Goal: Information Seeking & Learning: Learn about a topic

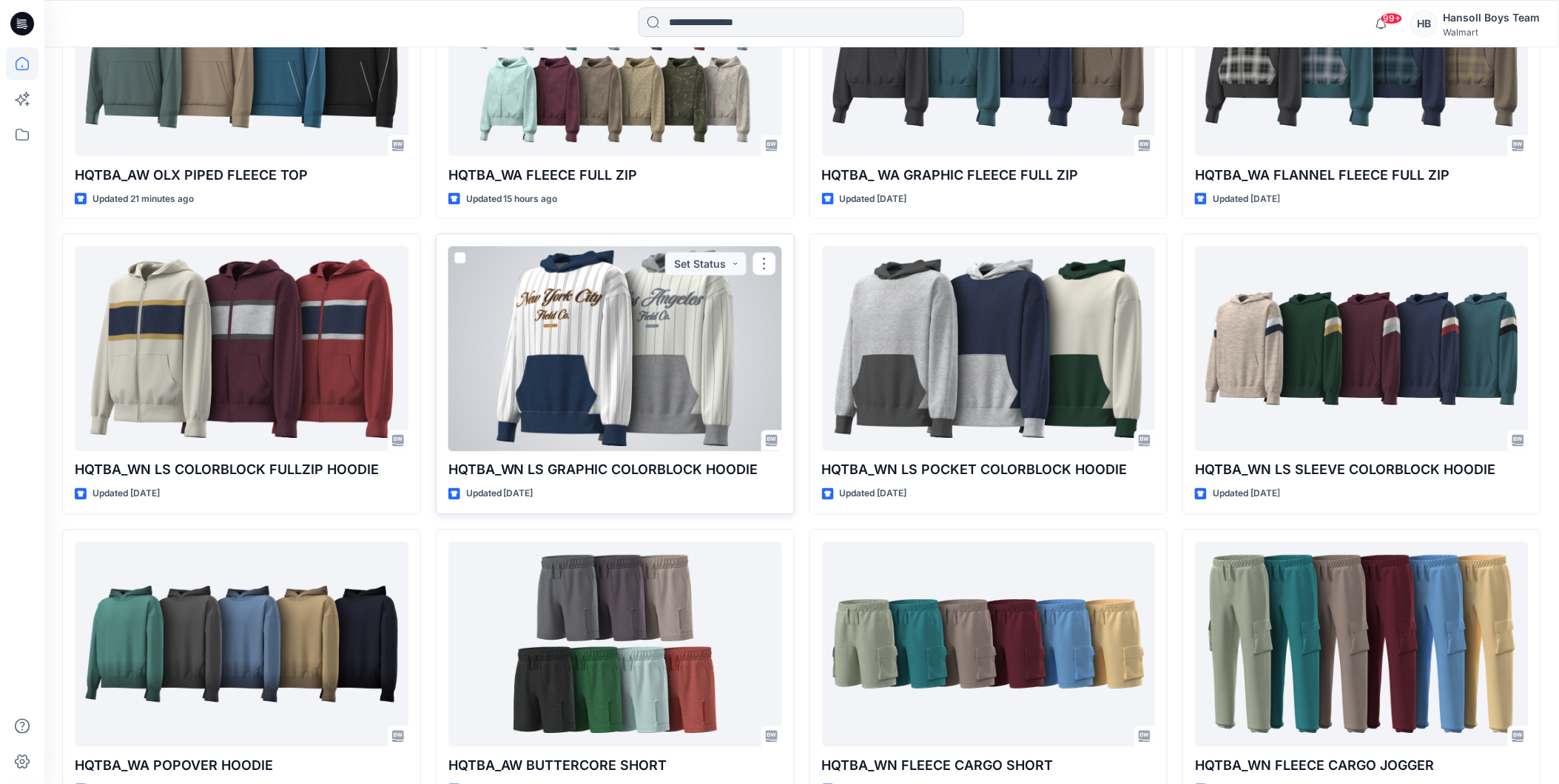
scroll to position [574, 0]
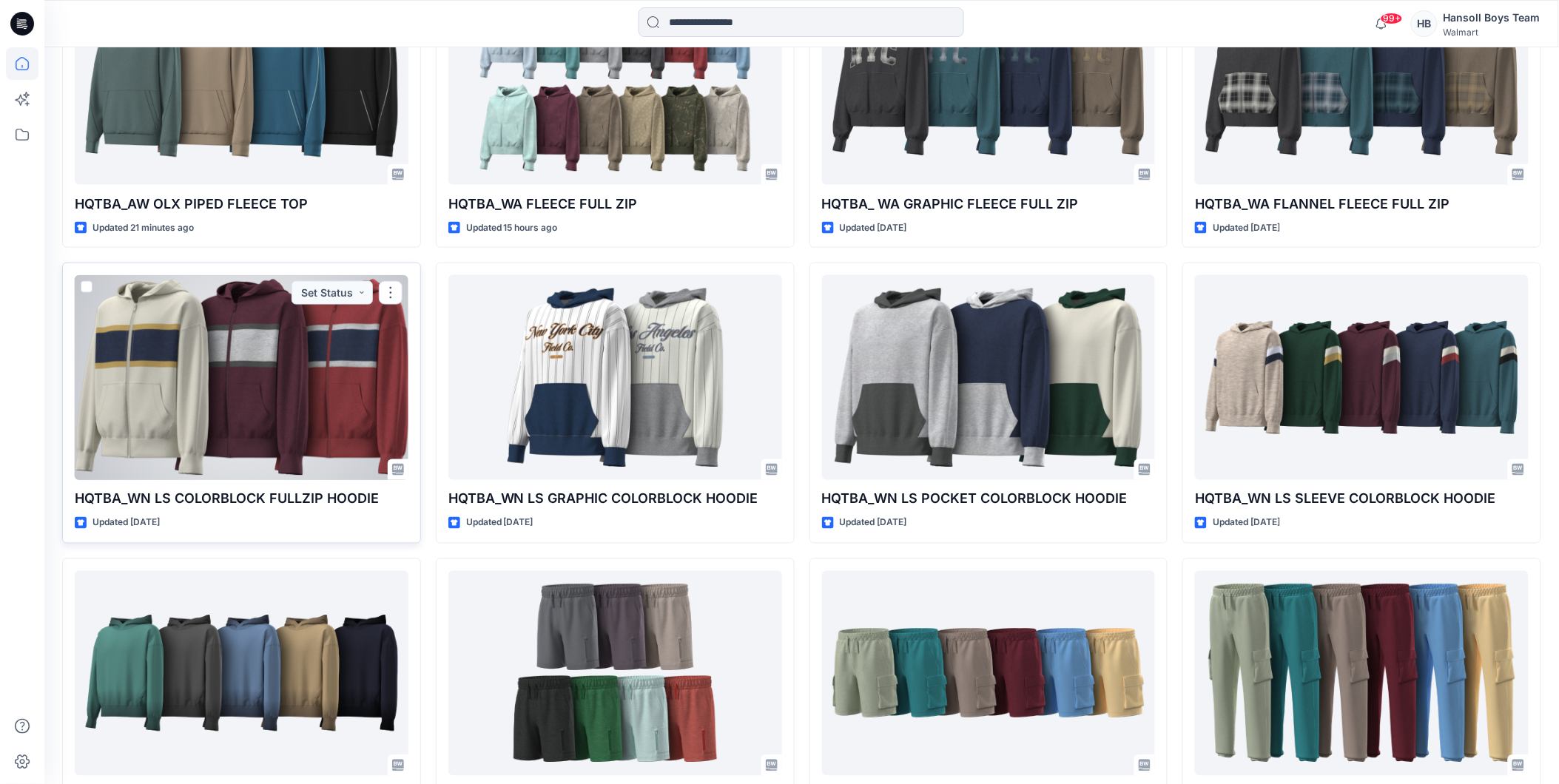
click at [199, 404] on div at bounding box center [241, 377] width 334 height 205
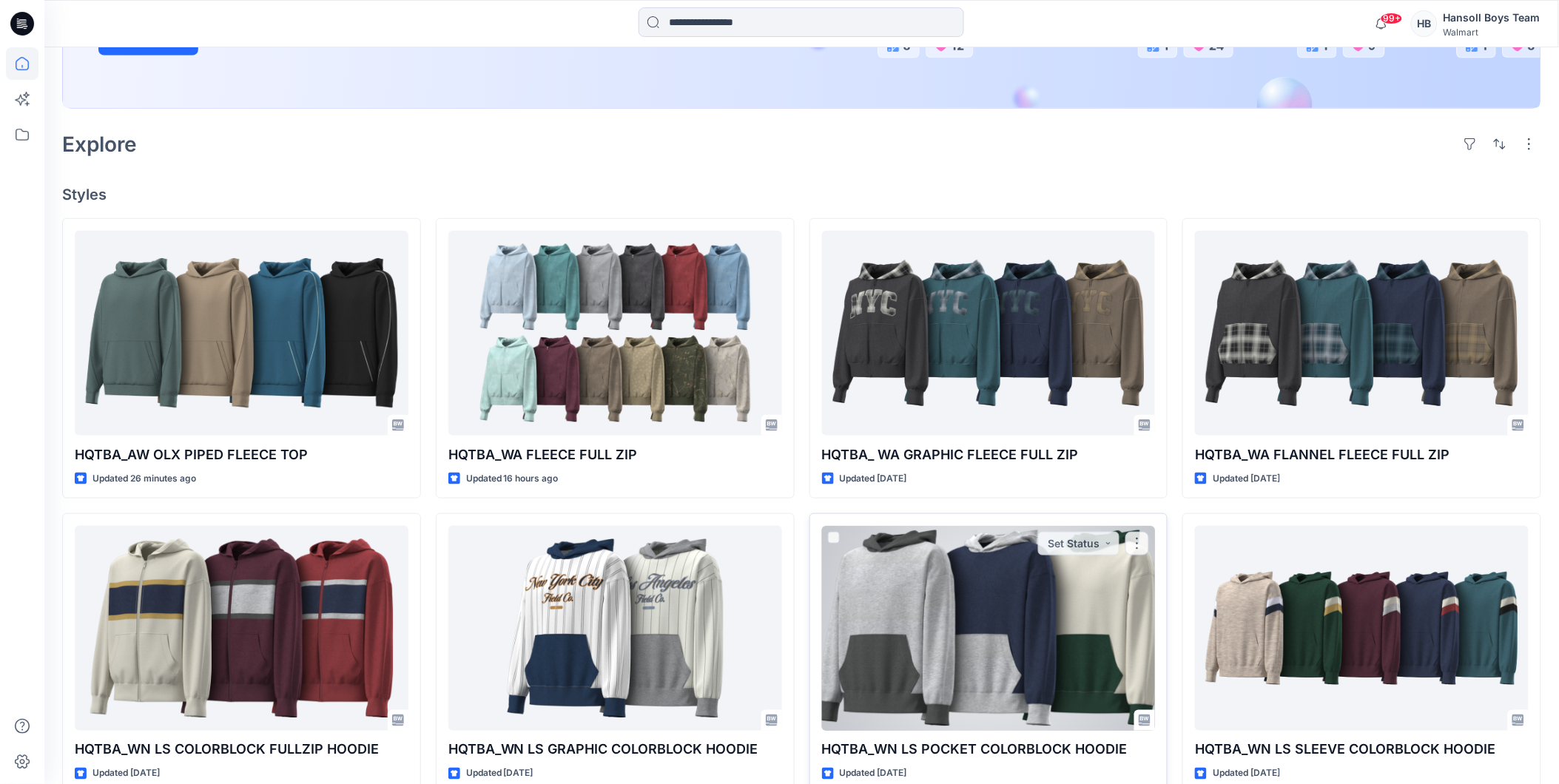
scroll to position [290, 0]
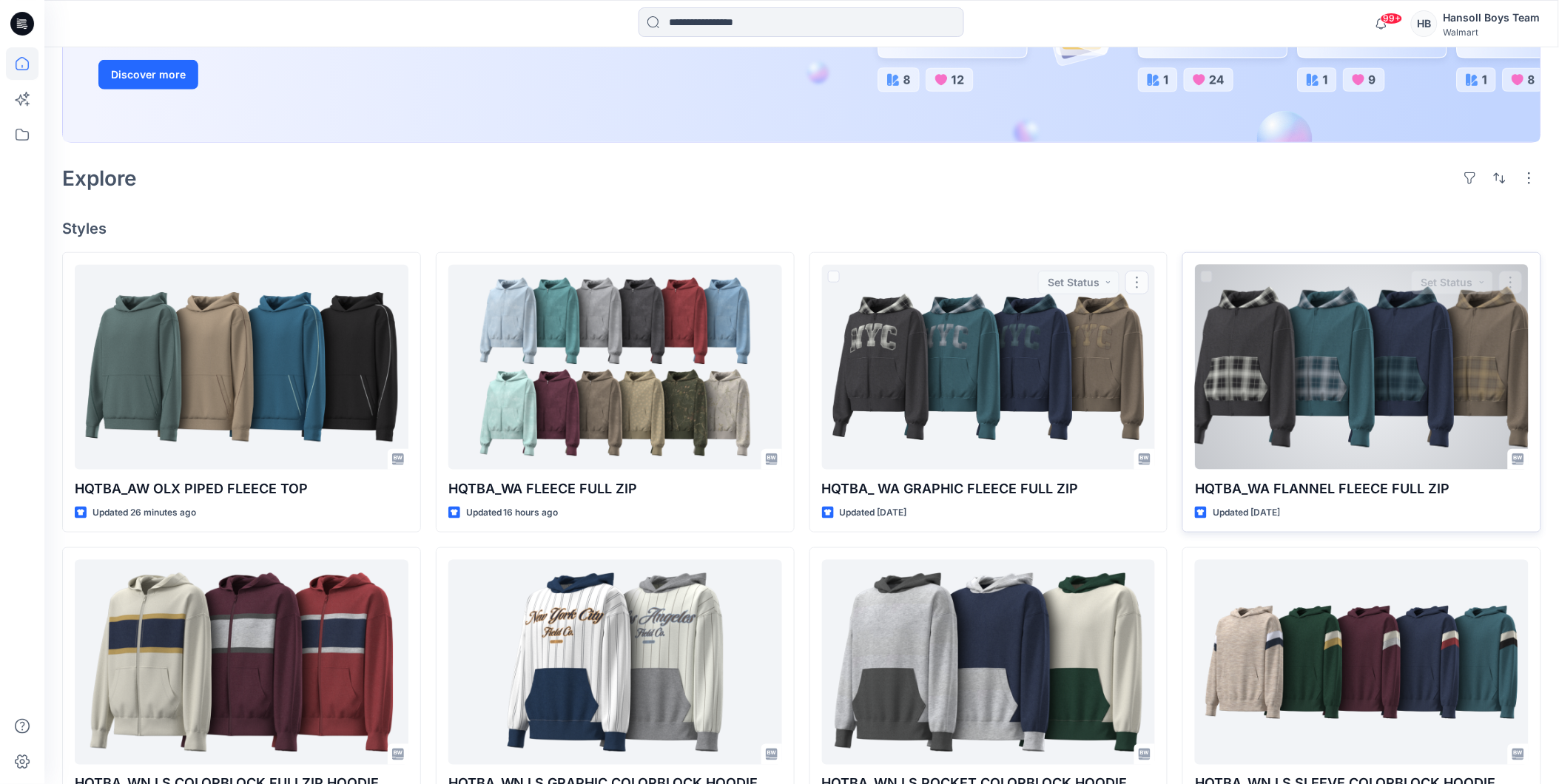
drag, startPoint x: 1105, startPoint y: 655, endPoint x: 1188, endPoint y: 376, distance: 291.1
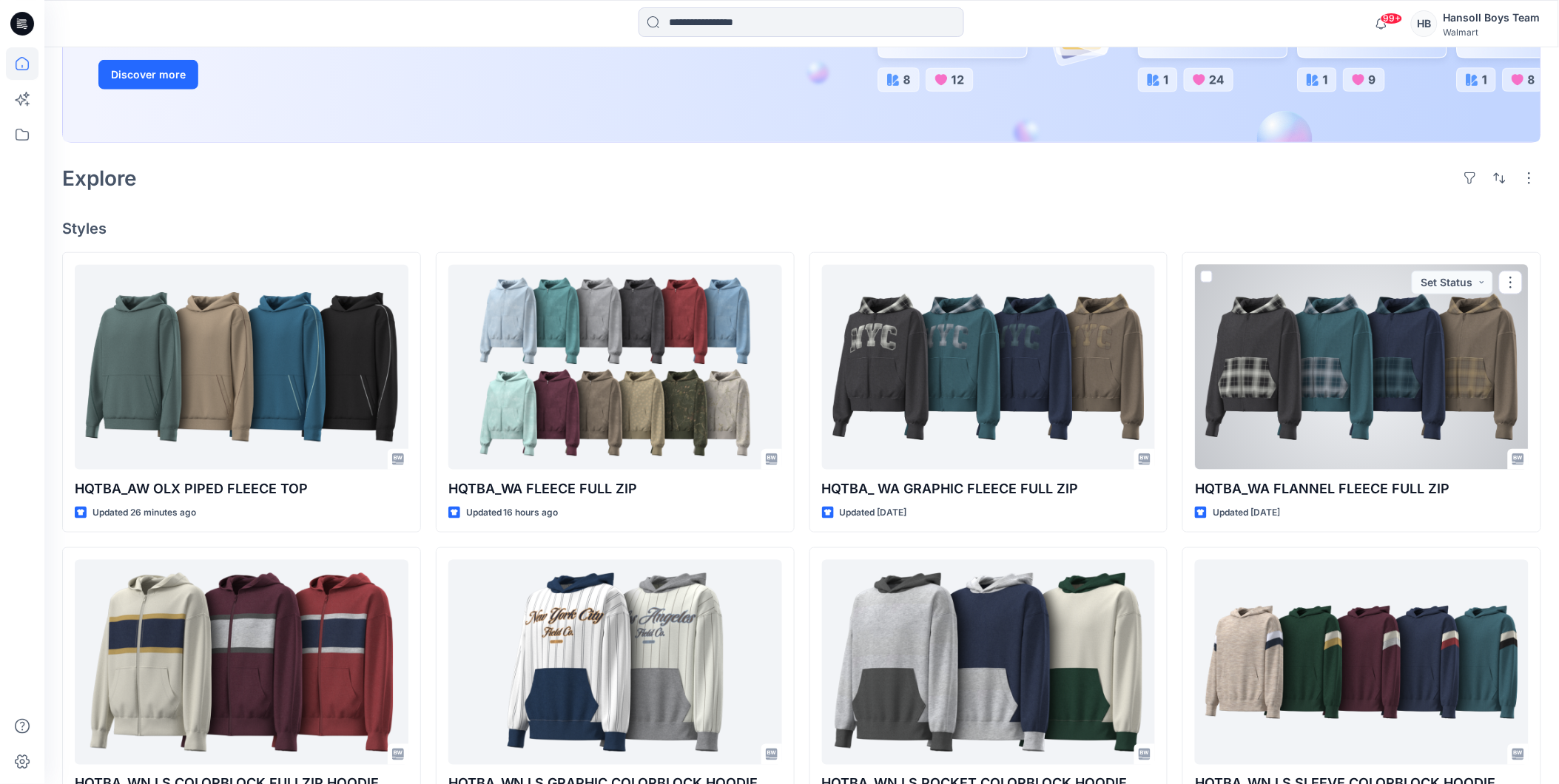
drag, startPoint x: 1188, startPoint y: 376, endPoint x: 1150, endPoint y: 210, distance: 170.3
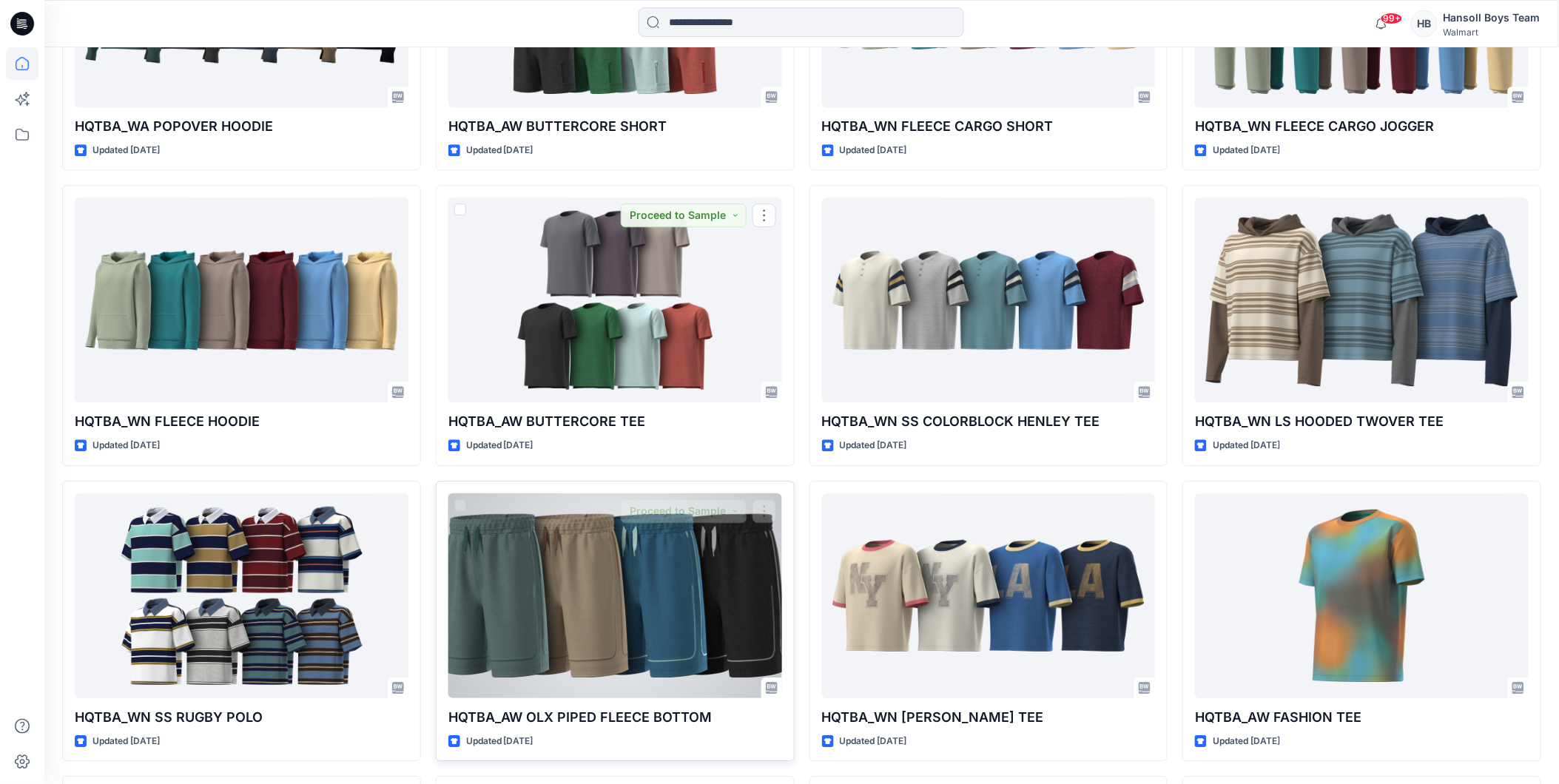
scroll to position [1258, 0]
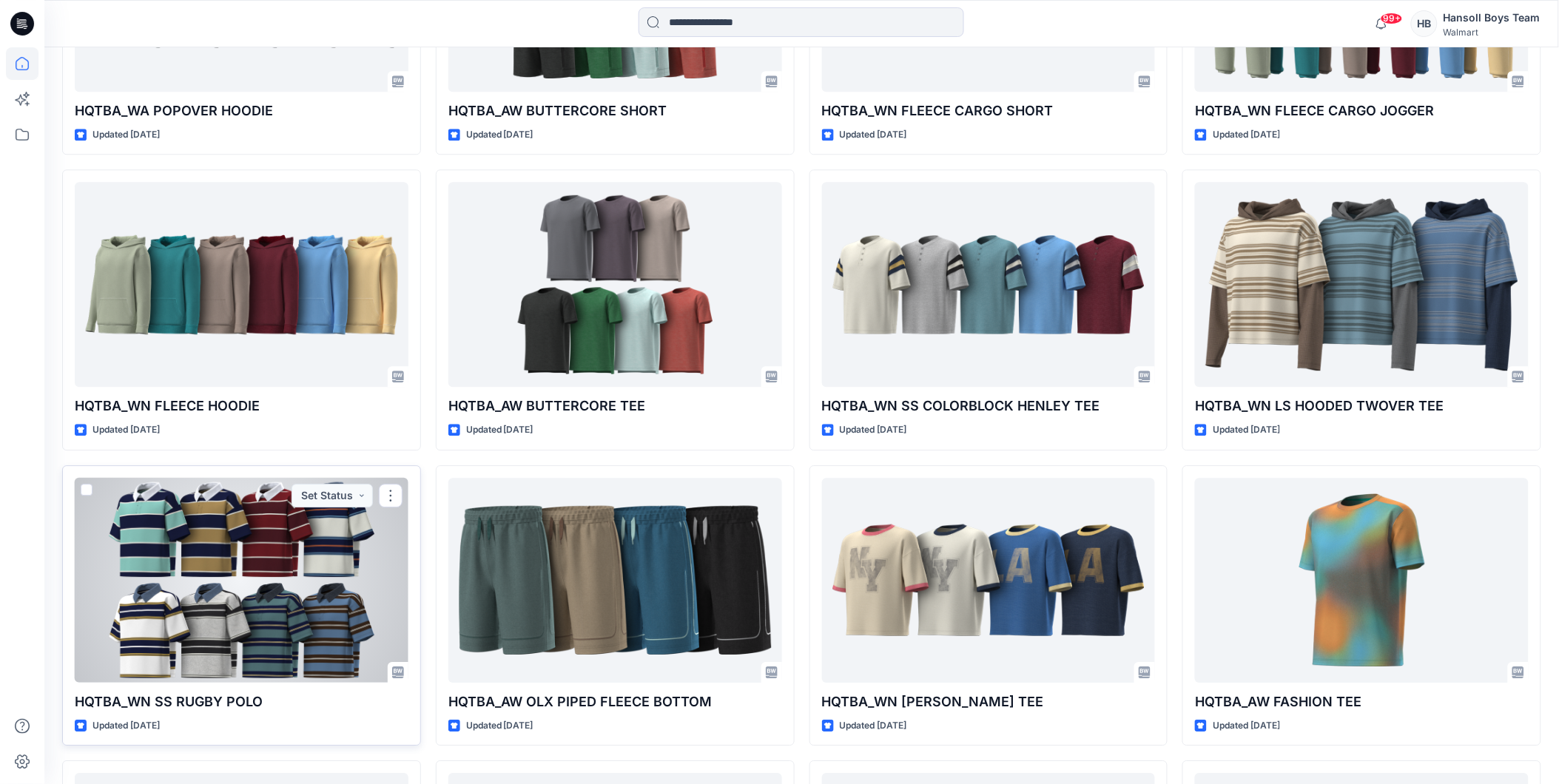
click at [261, 589] on div at bounding box center [241, 580] width 334 height 205
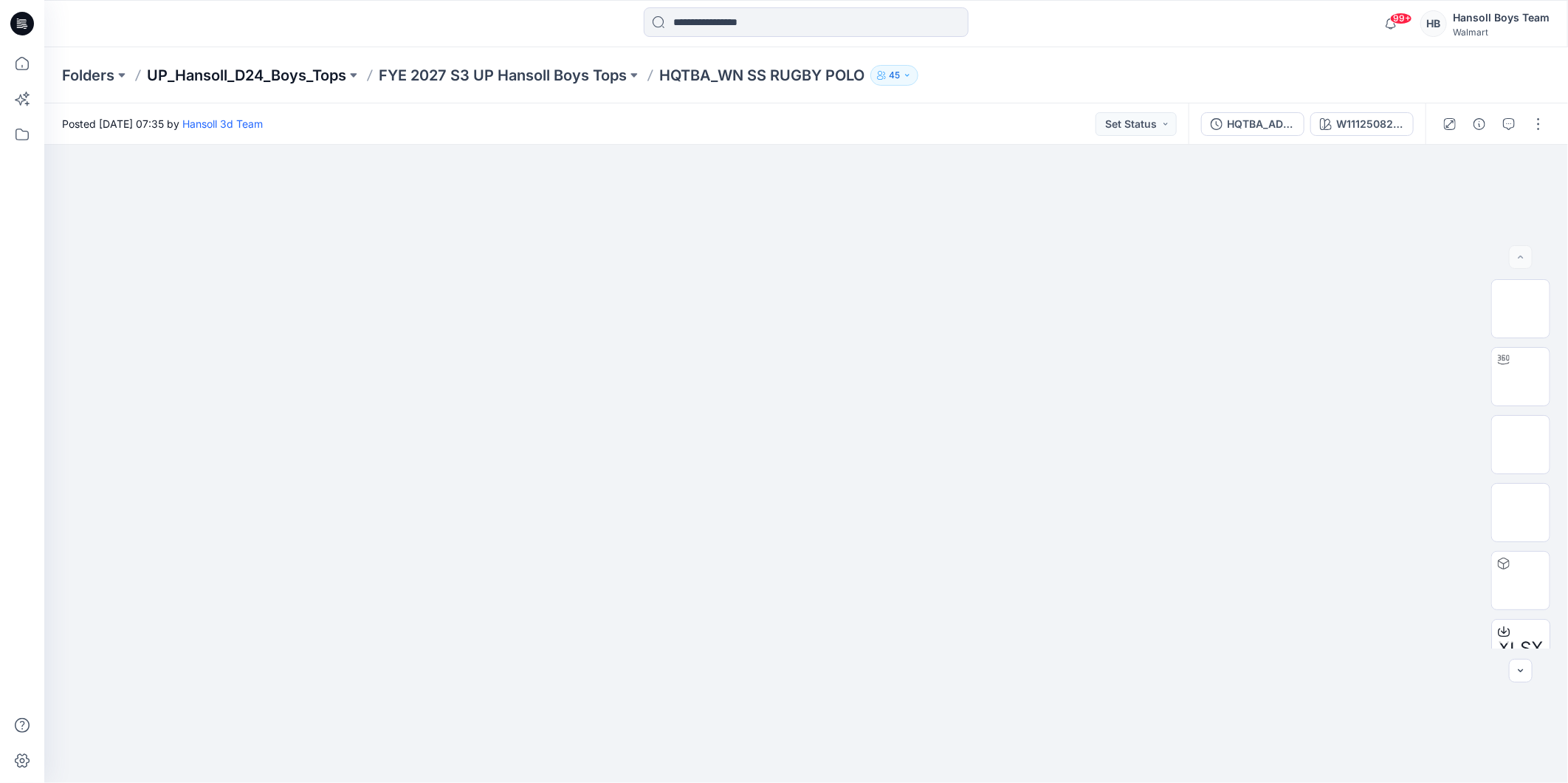
click at [292, 70] on p "UP_Hansoll_D24_Boys_Tops" at bounding box center [246, 75] width 200 height 21
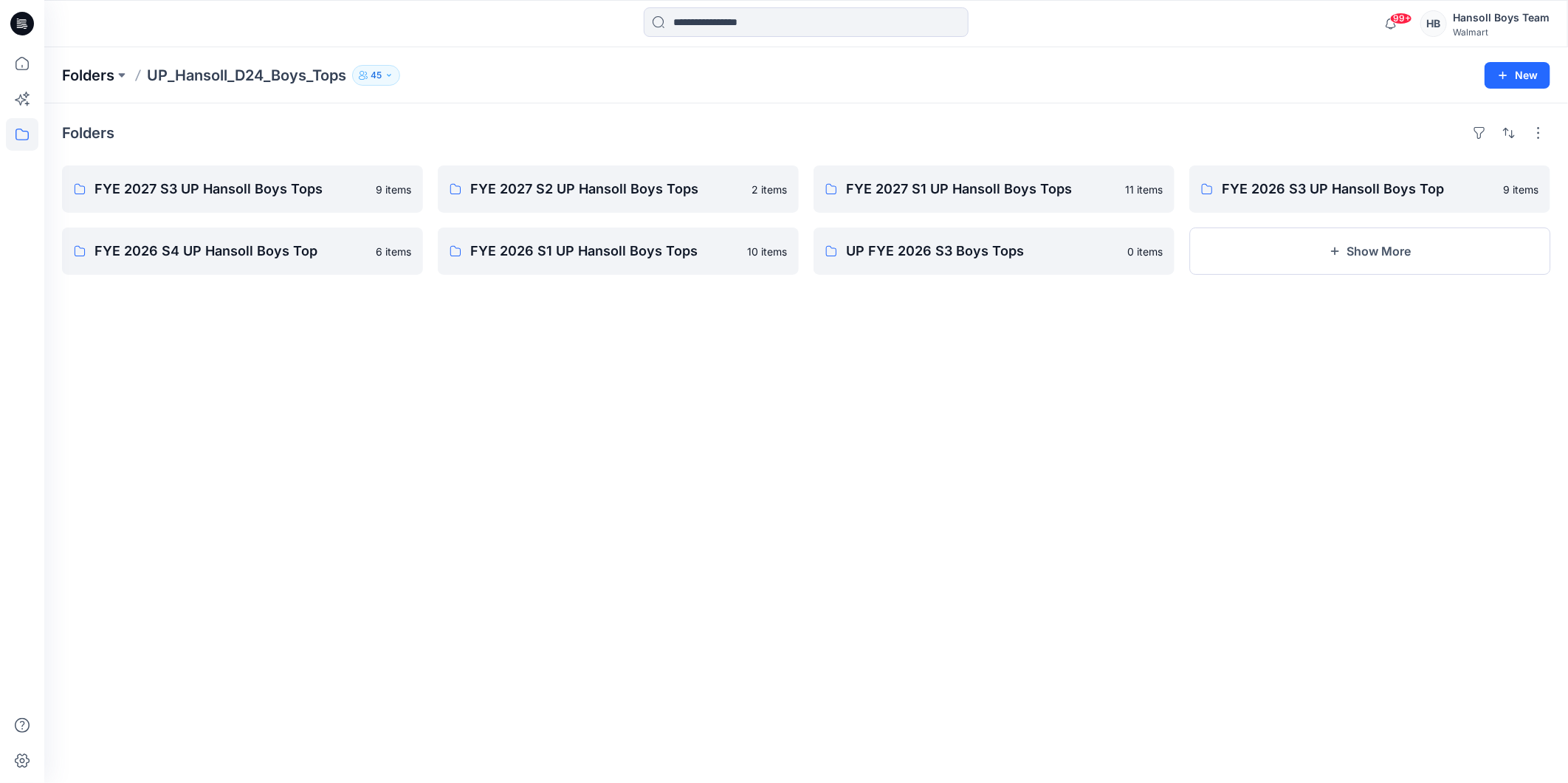
click at [86, 76] on p "Folders" at bounding box center [88, 75] width 52 height 21
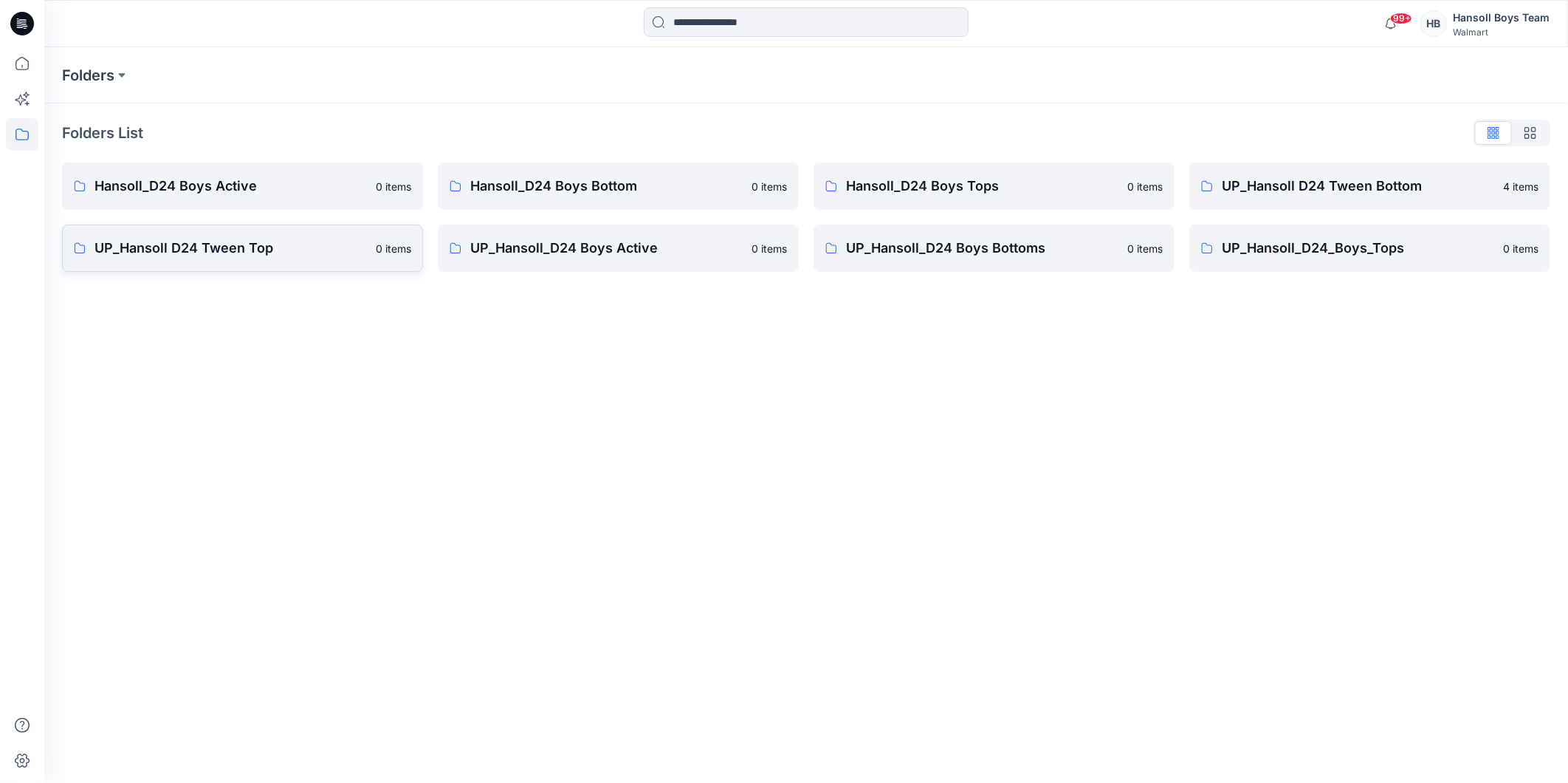
click at [236, 253] on p "UP_Hansoll D24 Tween Top" at bounding box center [231, 248] width 273 height 21
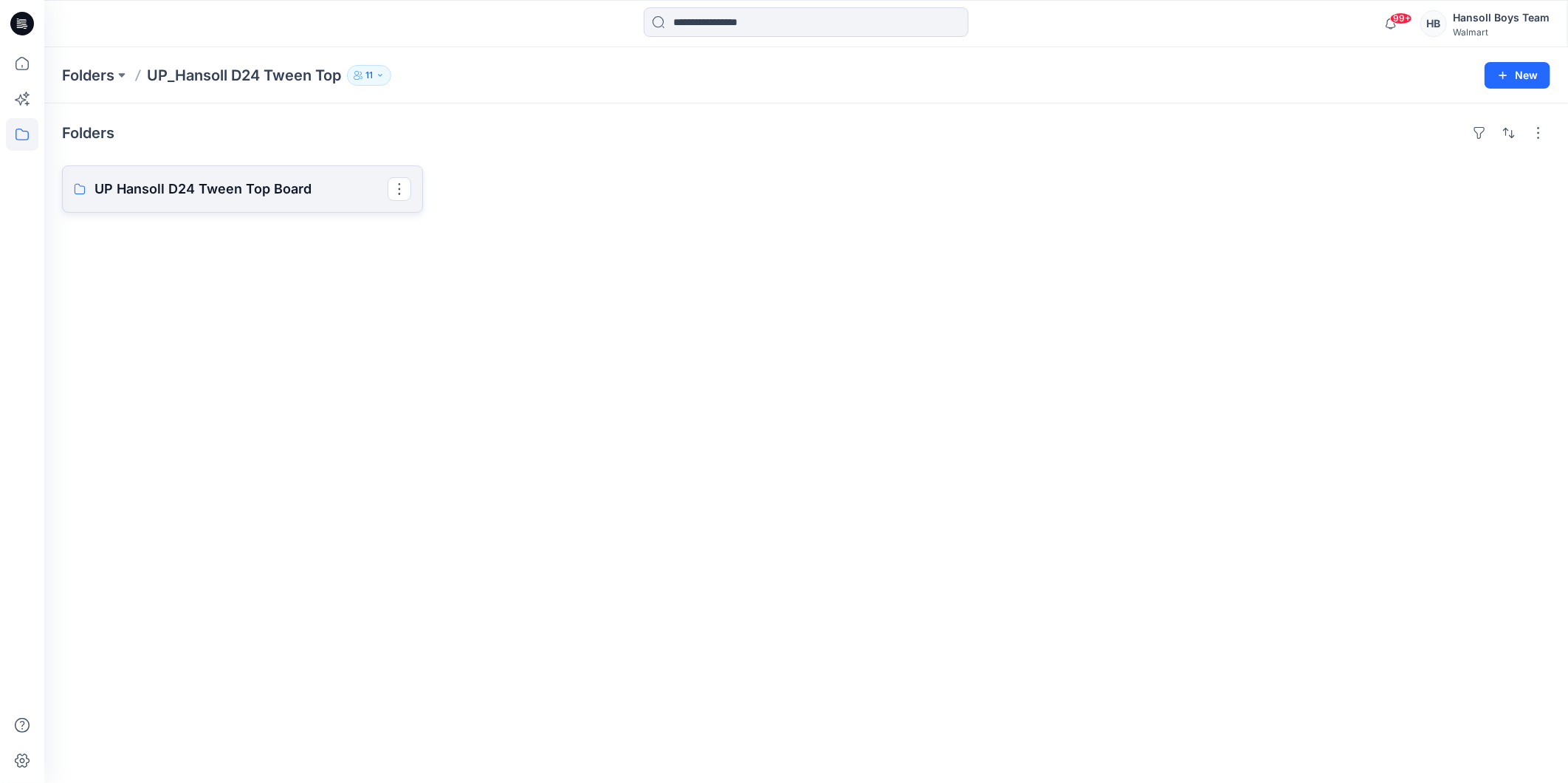
click at [256, 187] on p "UP Hansoll D24 Tween Top Board" at bounding box center [241, 189] width 293 height 21
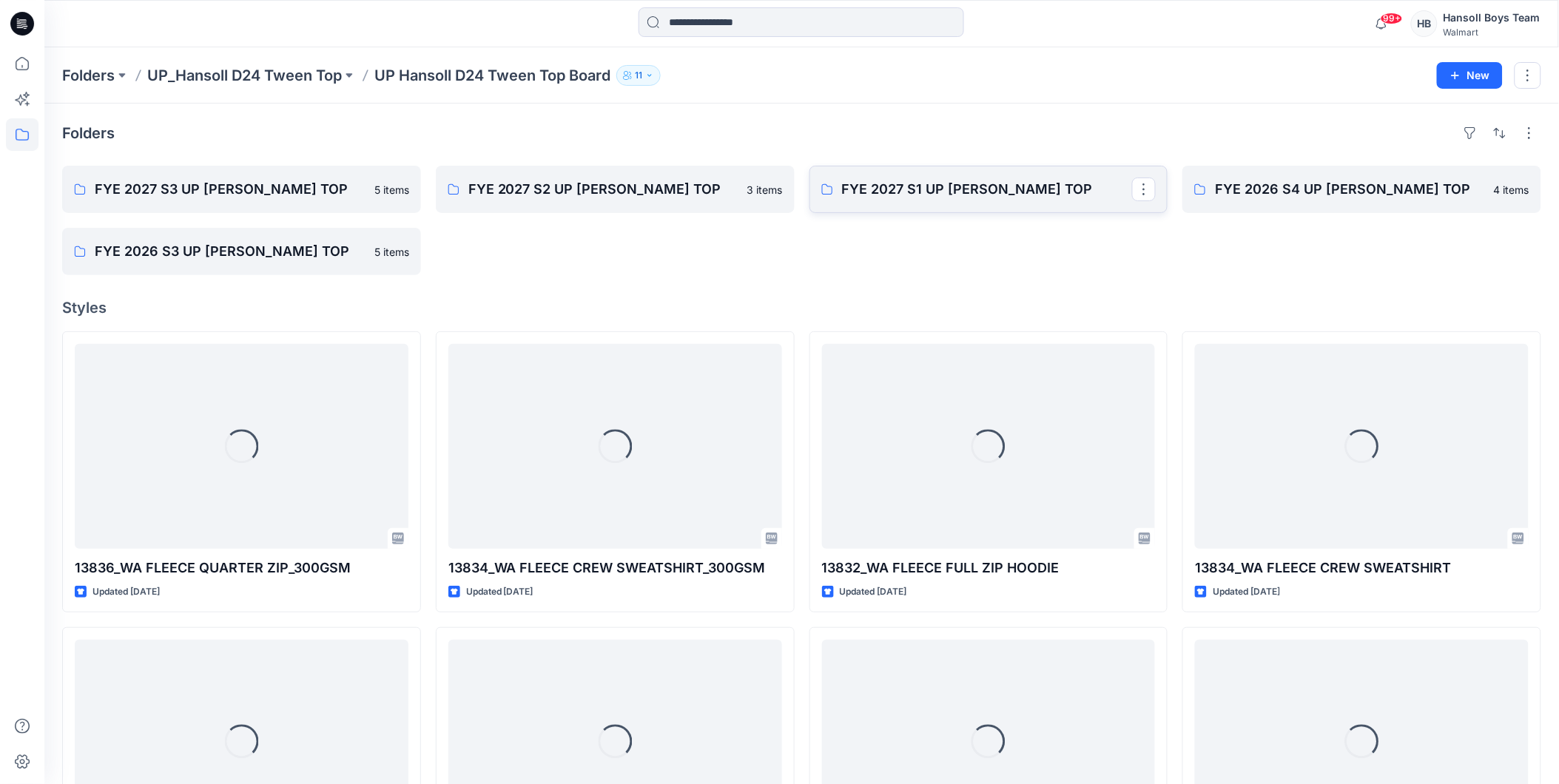
click at [1017, 197] on p "FYE 2027 S1 UP [PERSON_NAME] TOP" at bounding box center [987, 189] width 291 height 21
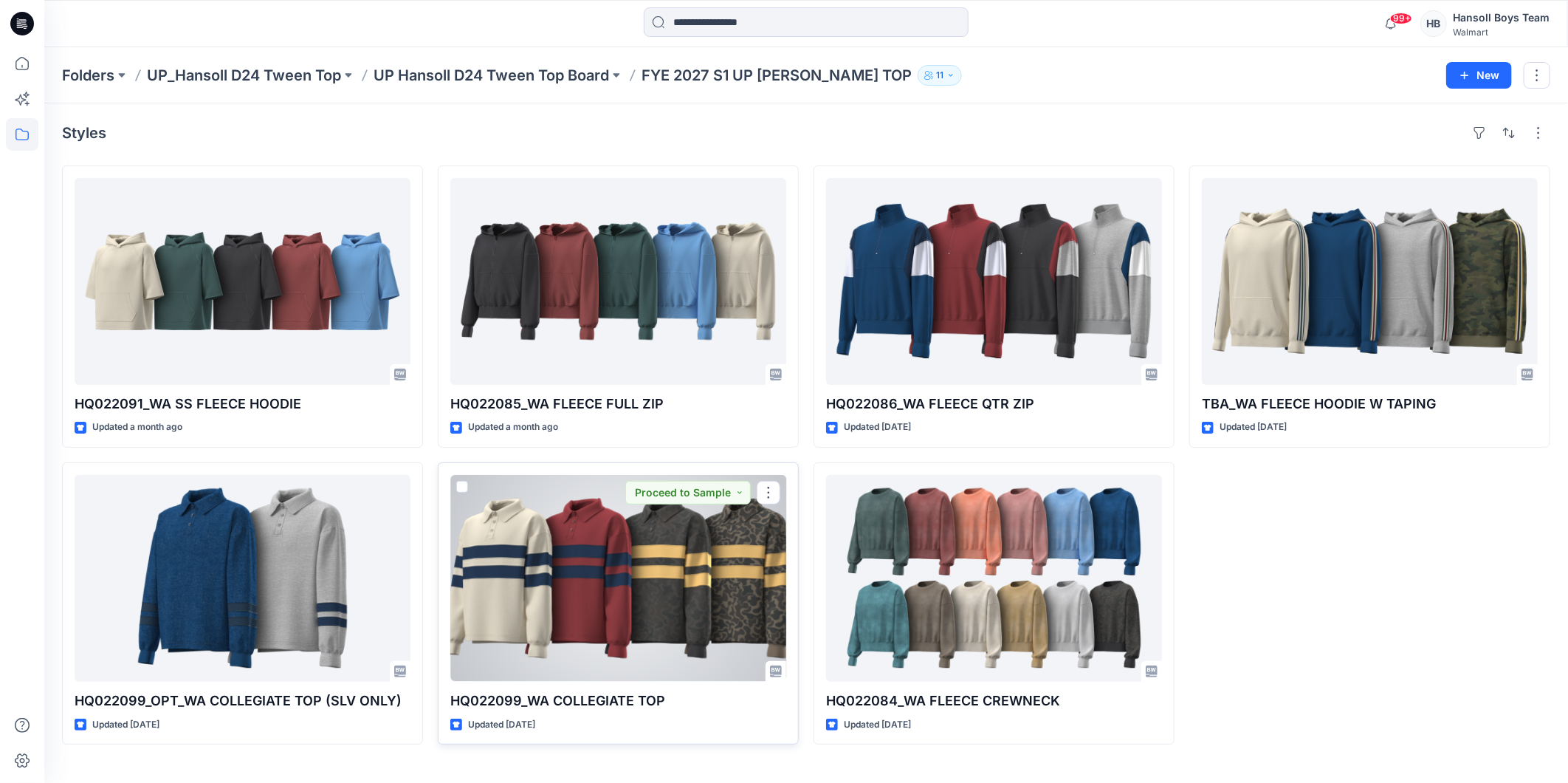
click at [576, 564] on div at bounding box center [618, 579] width 336 height 207
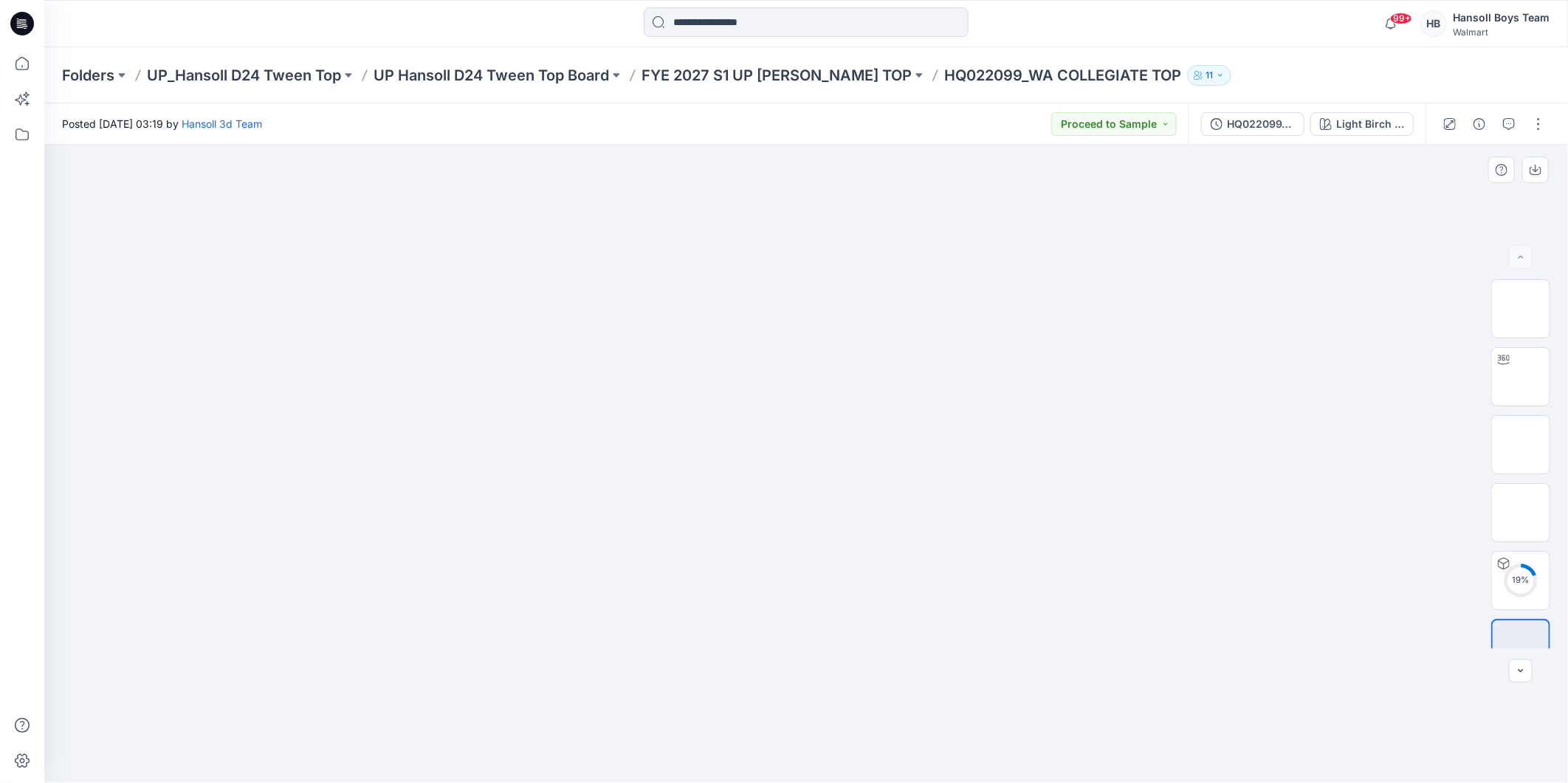
click at [362, 399] on div at bounding box center [806, 463] width 1523 height 638
click at [1520, 308] on img at bounding box center [1520, 308] width 0 height 0
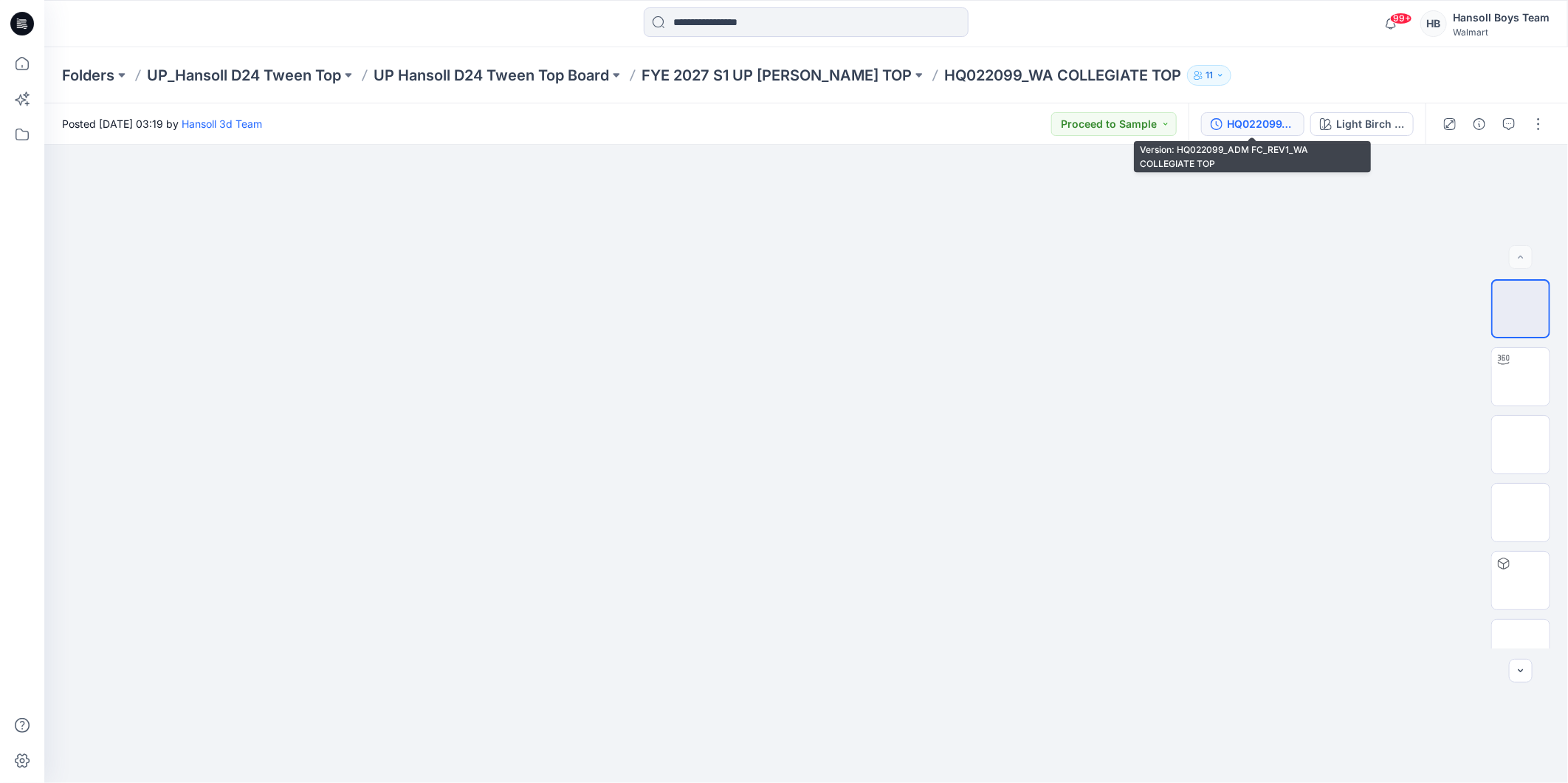
click at [1273, 122] on div "HQ022099_ADM FC_REV1_WA COLLEGIATE TOP" at bounding box center [1261, 124] width 68 height 16
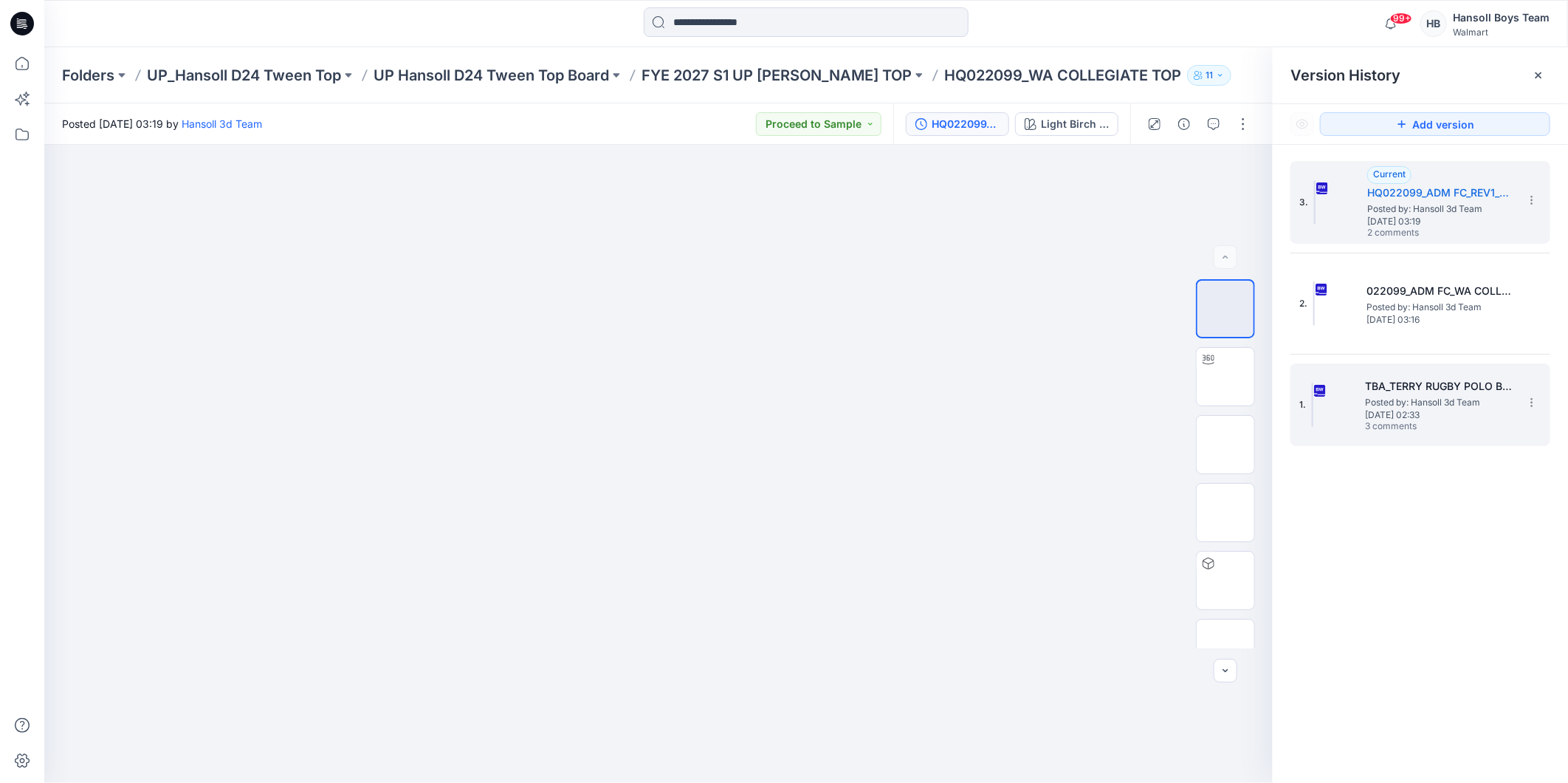
click at [1411, 396] on span "Posted by: Hansoll 3d Team" at bounding box center [1438, 402] width 147 height 15
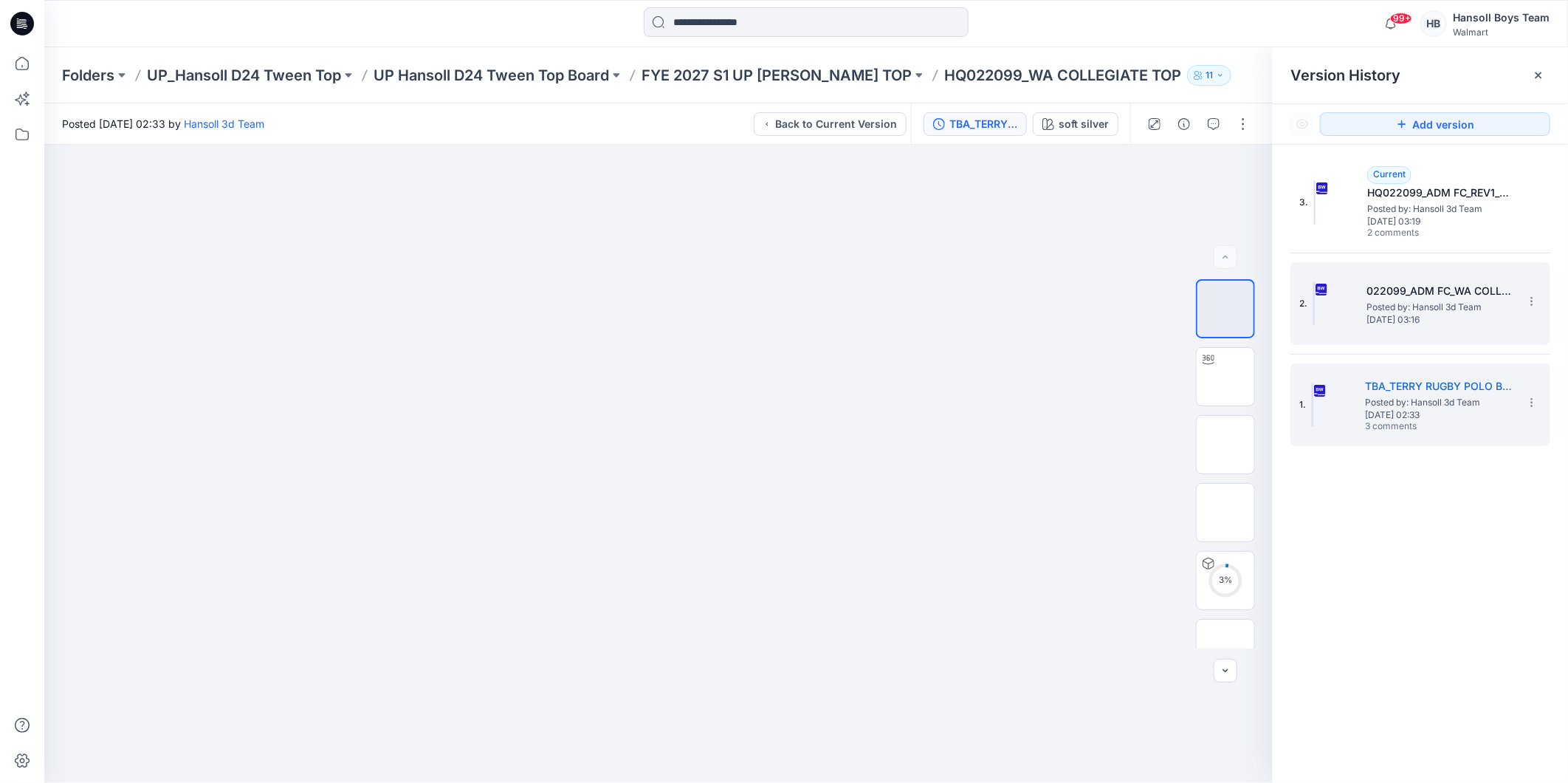
click at [1418, 303] on span "Posted by: Hansoll 3d Team" at bounding box center [1440, 308] width 147 height 15
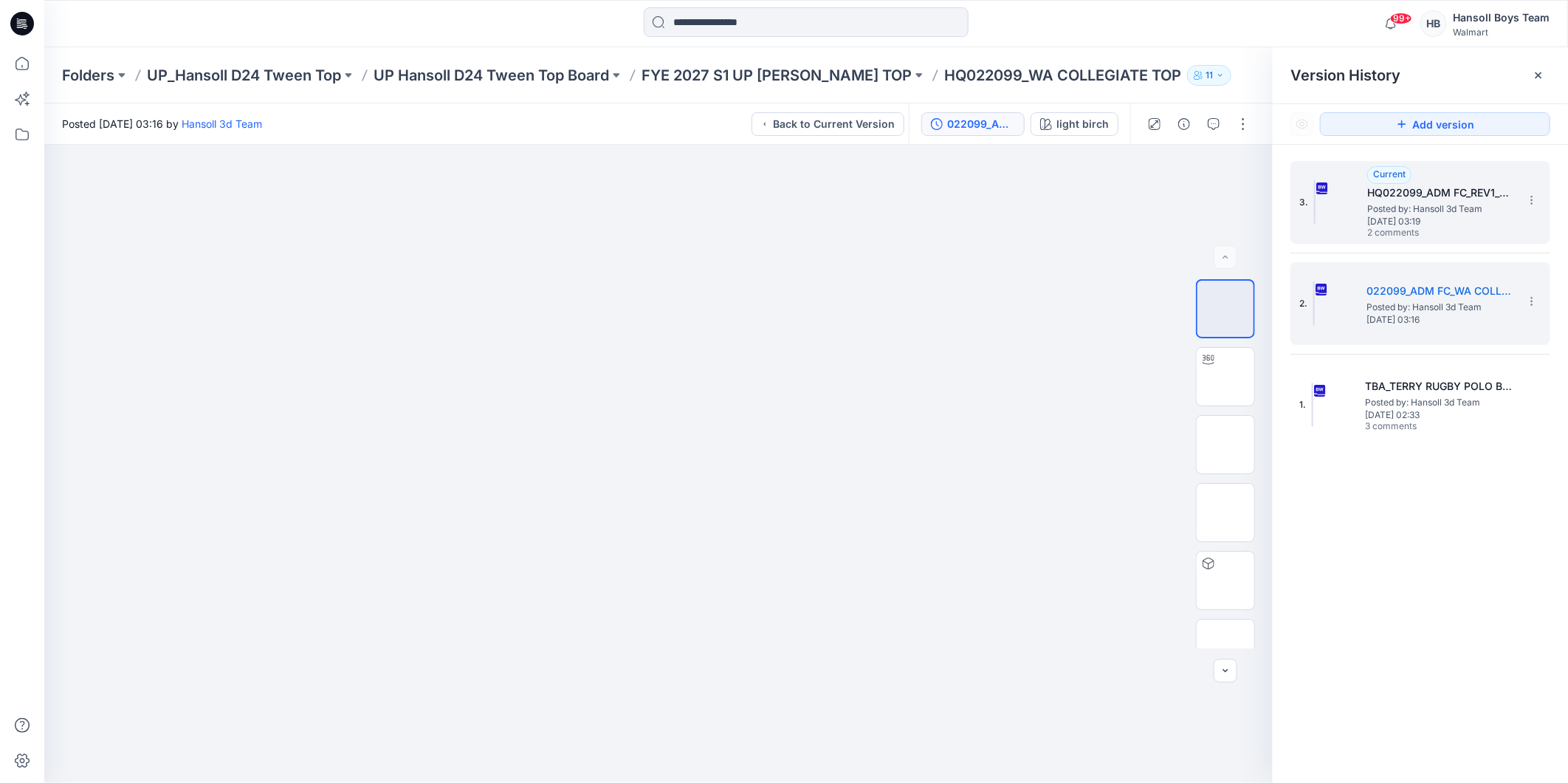
click at [1445, 213] on span "Posted by: Hansoll 3d Team" at bounding box center [1441, 209] width 147 height 15
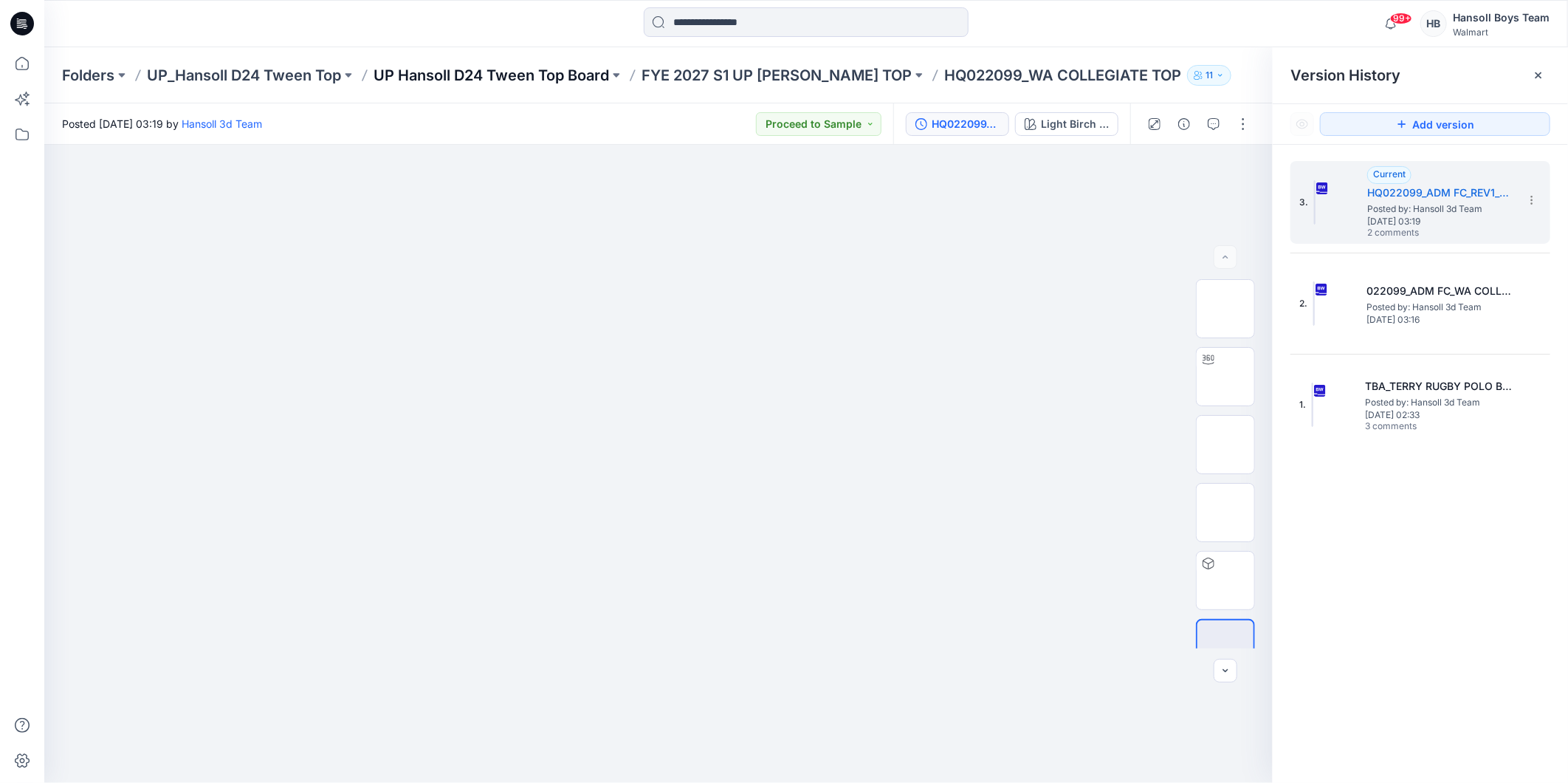
click at [526, 77] on p "UP Hansoll D24 Tween Top Board" at bounding box center [491, 75] width 235 height 21
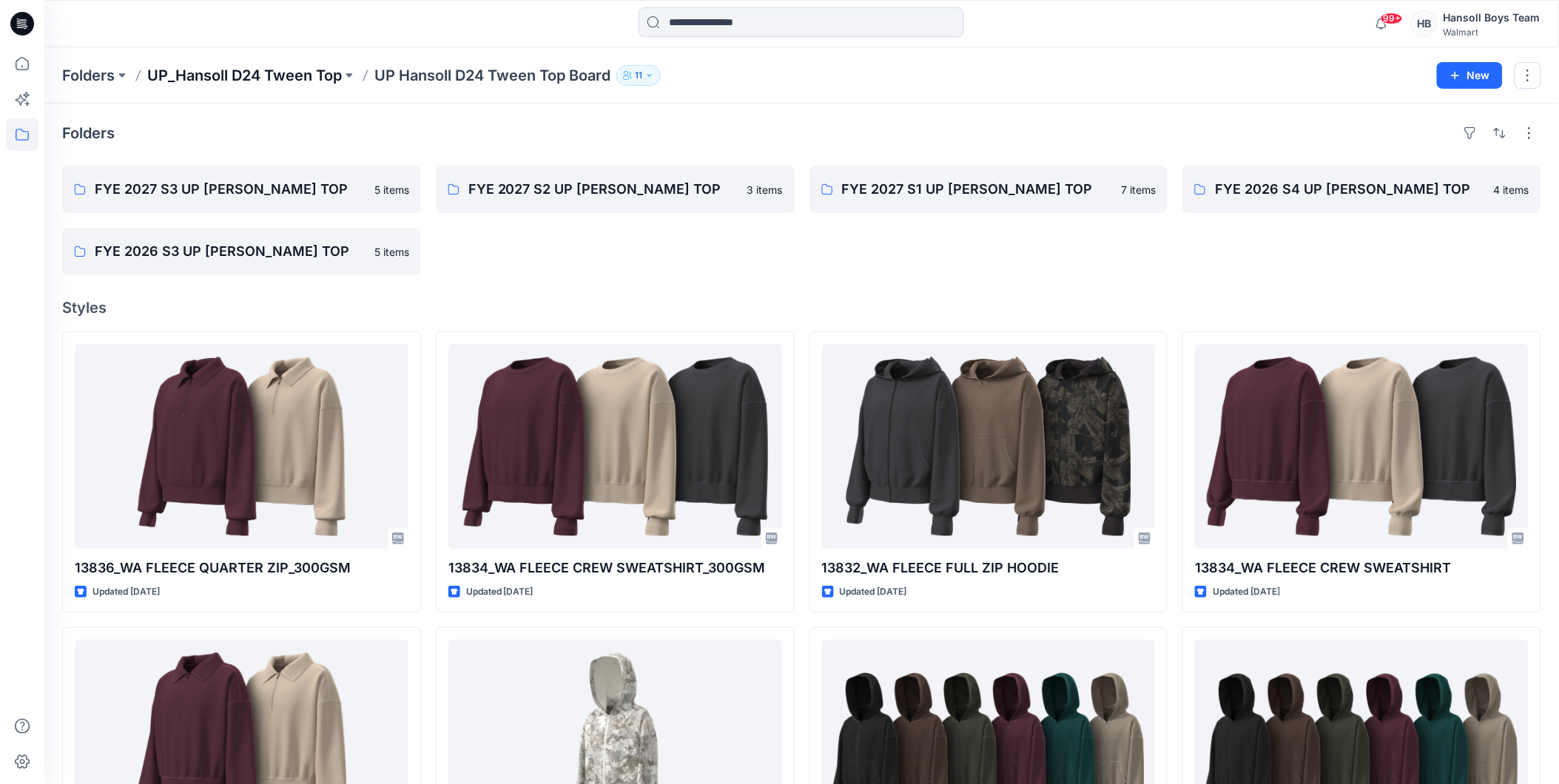
click at [279, 68] on p "UP_Hansoll D24 Tween Top" at bounding box center [244, 75] width 195 height 21
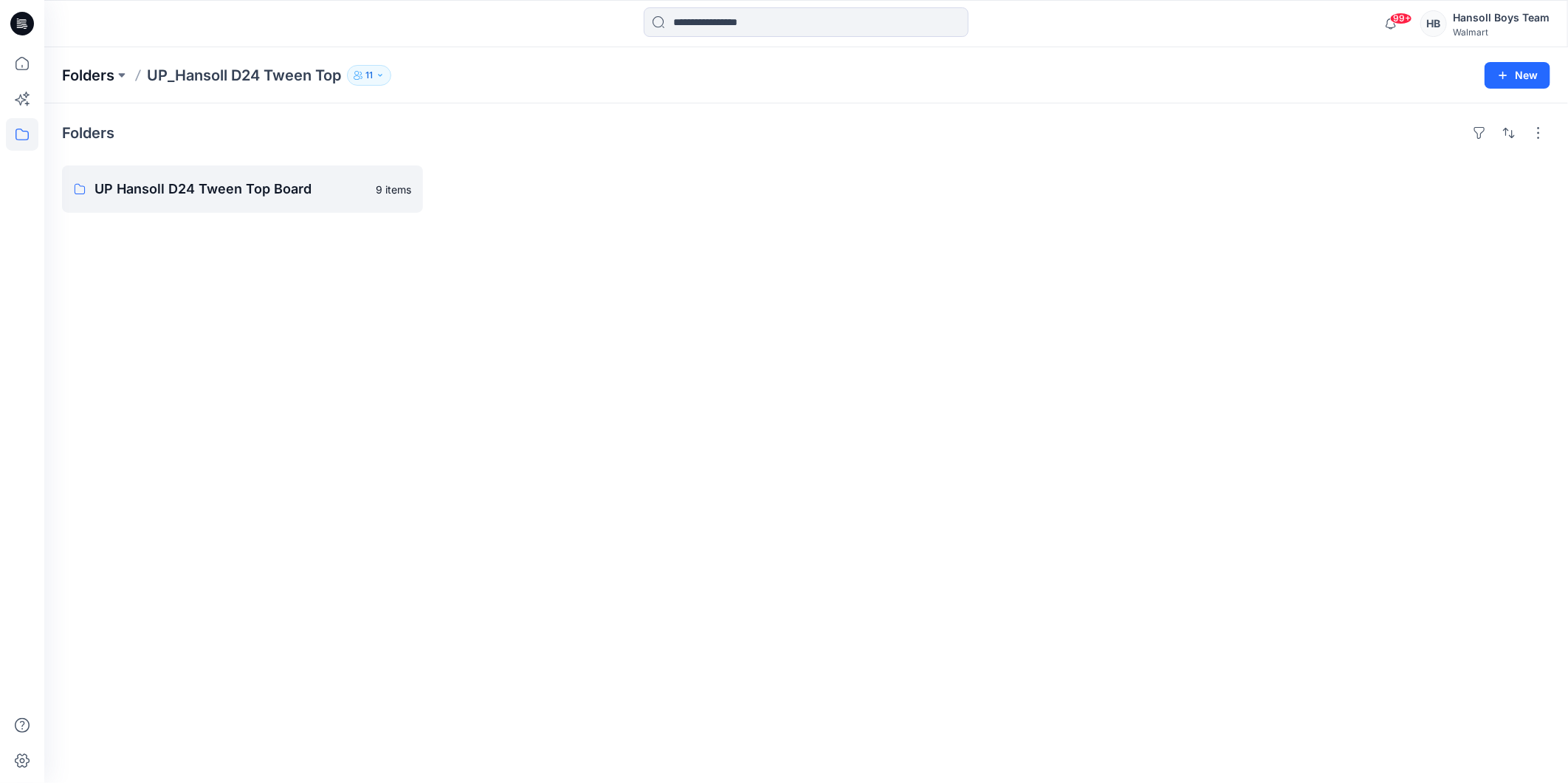
click at [77, 70] on p "Folders" at bounding box center [88, 75] width 52 height 21
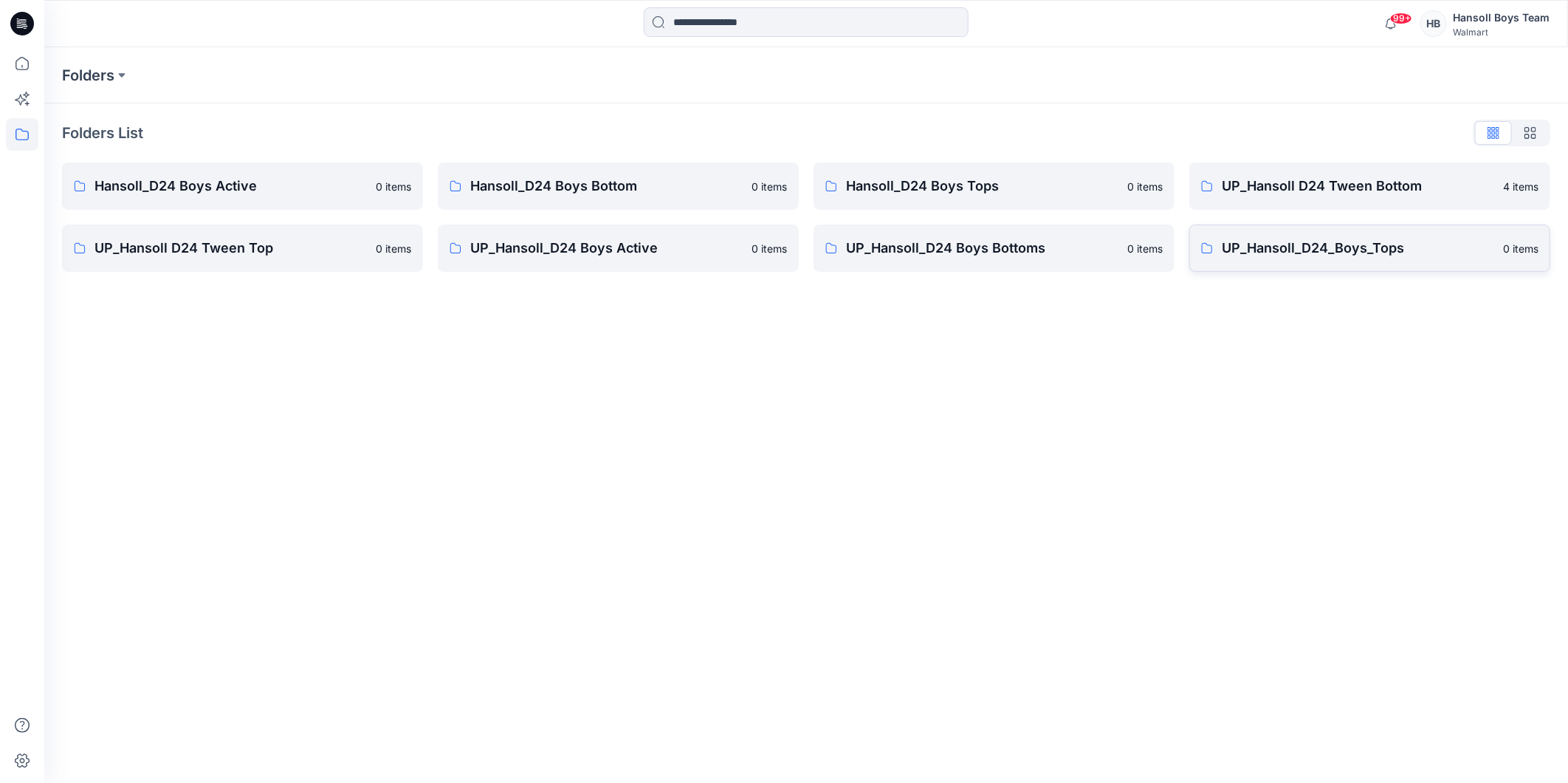
click at [1346, 252] on p "UP_Hansoll_D24_Boys_Tops" at bounding box center [1358, 248] width 273 height 21
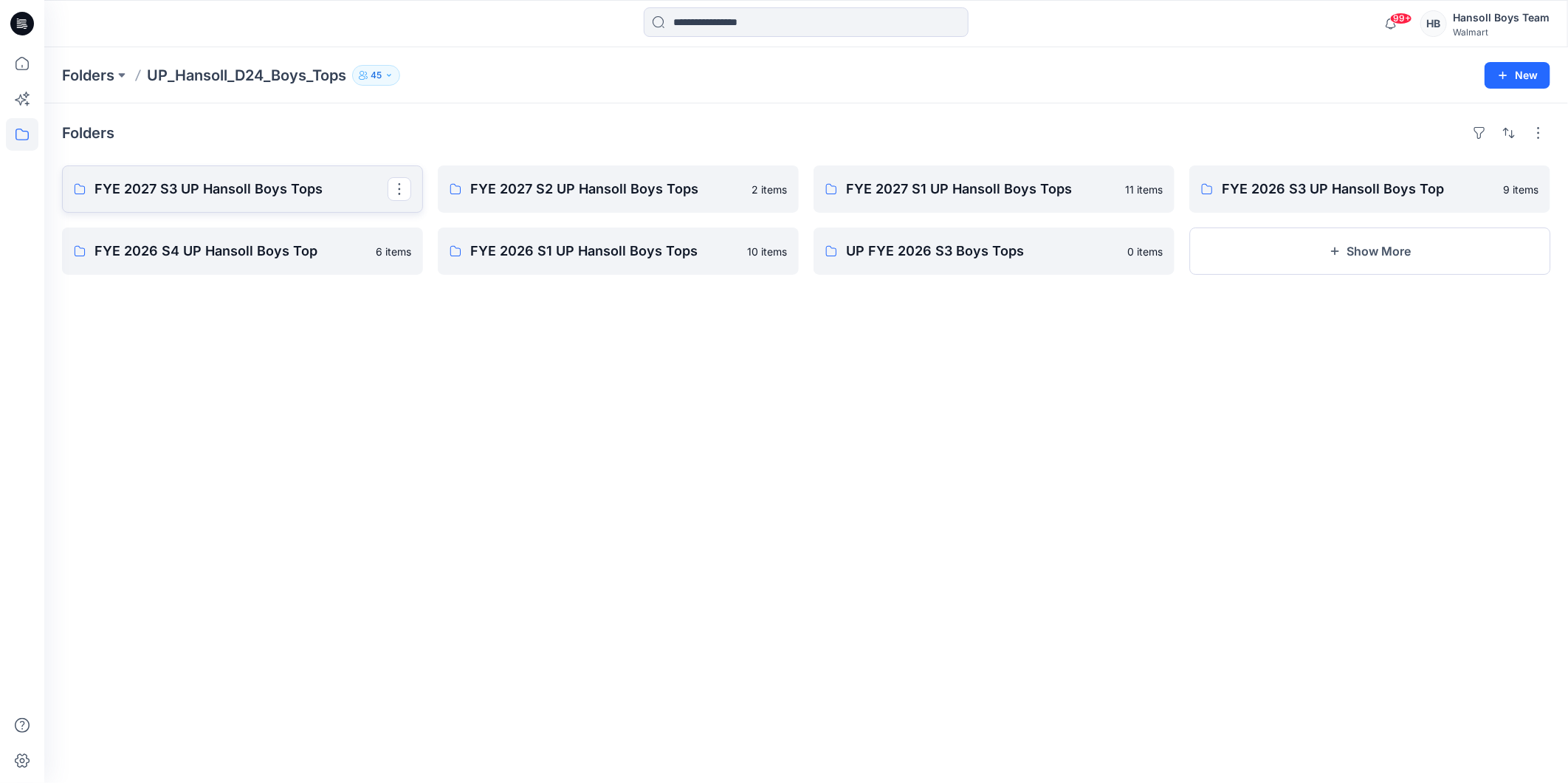
click at [238, 189] on p "FYE 2027 S3 UP Hansoll Boys Tops" at bounding box center [241, 189] width 293 height 21
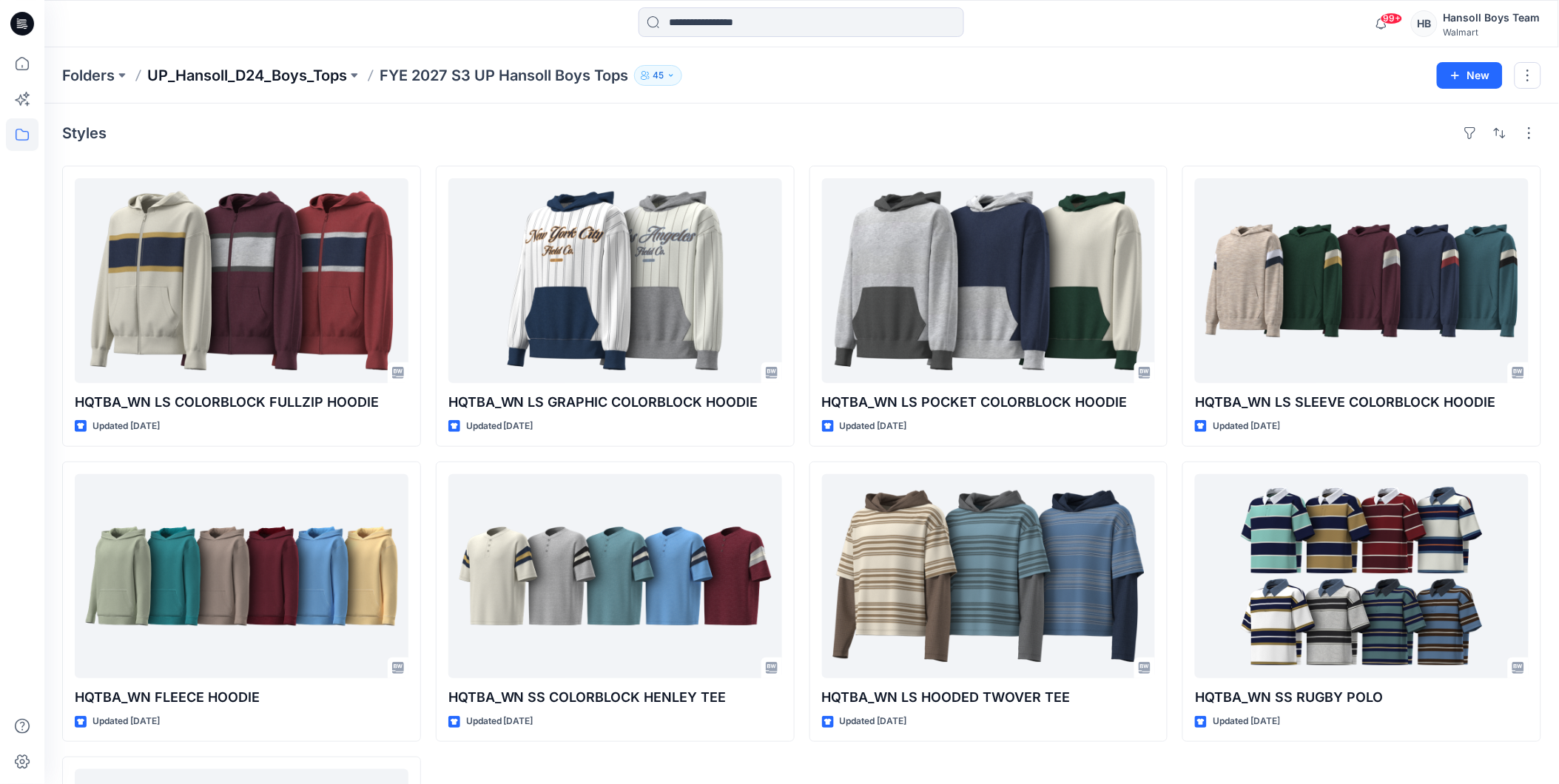
click at [306, 67] on p "UP_Hansoll_D24_Boys_Tops" at bounding box center [247, 75] width 200 height 21
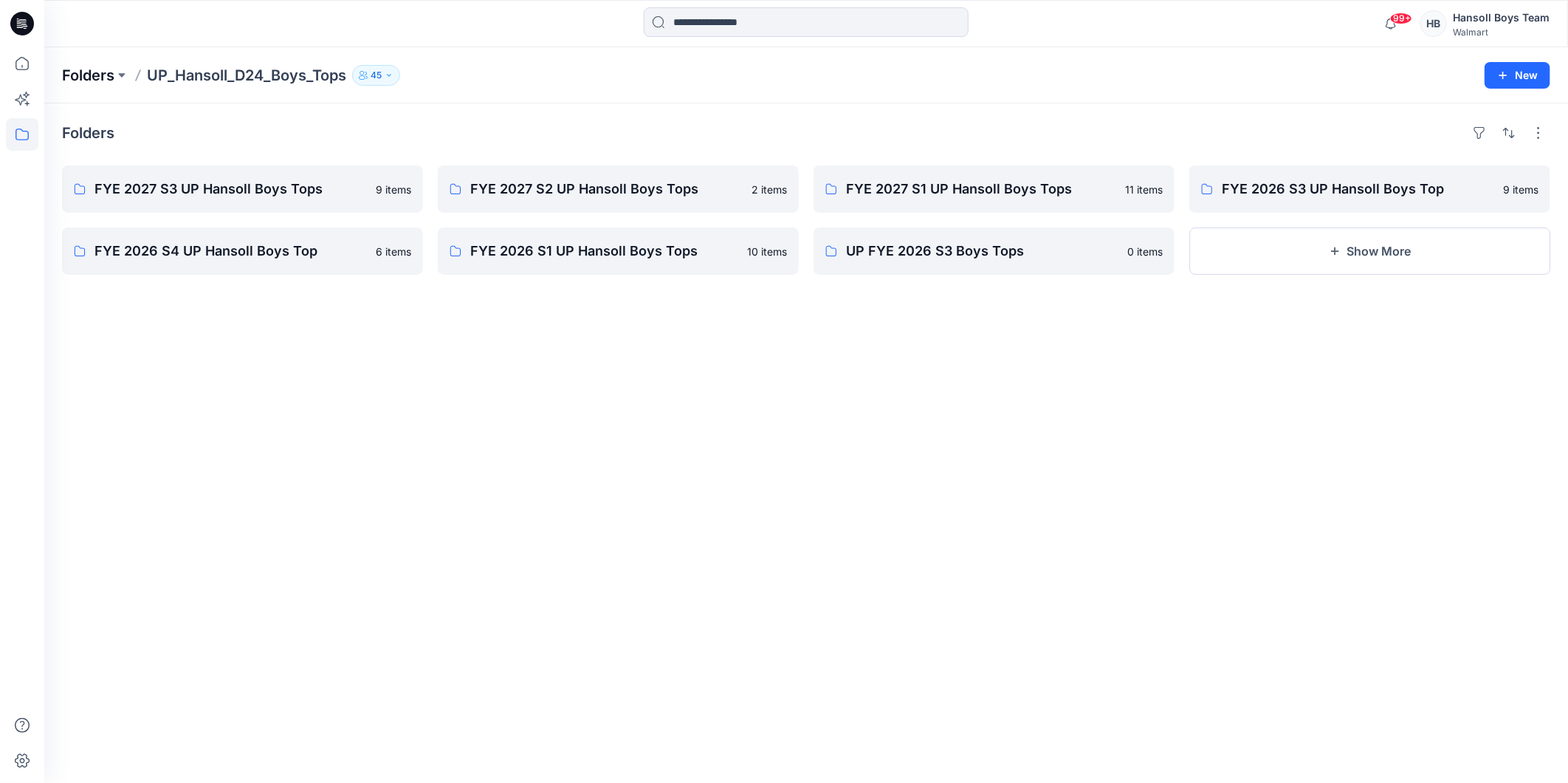
click at [102, 76] on p "Folders" at bounding box center [88, 75] width 52 height 21
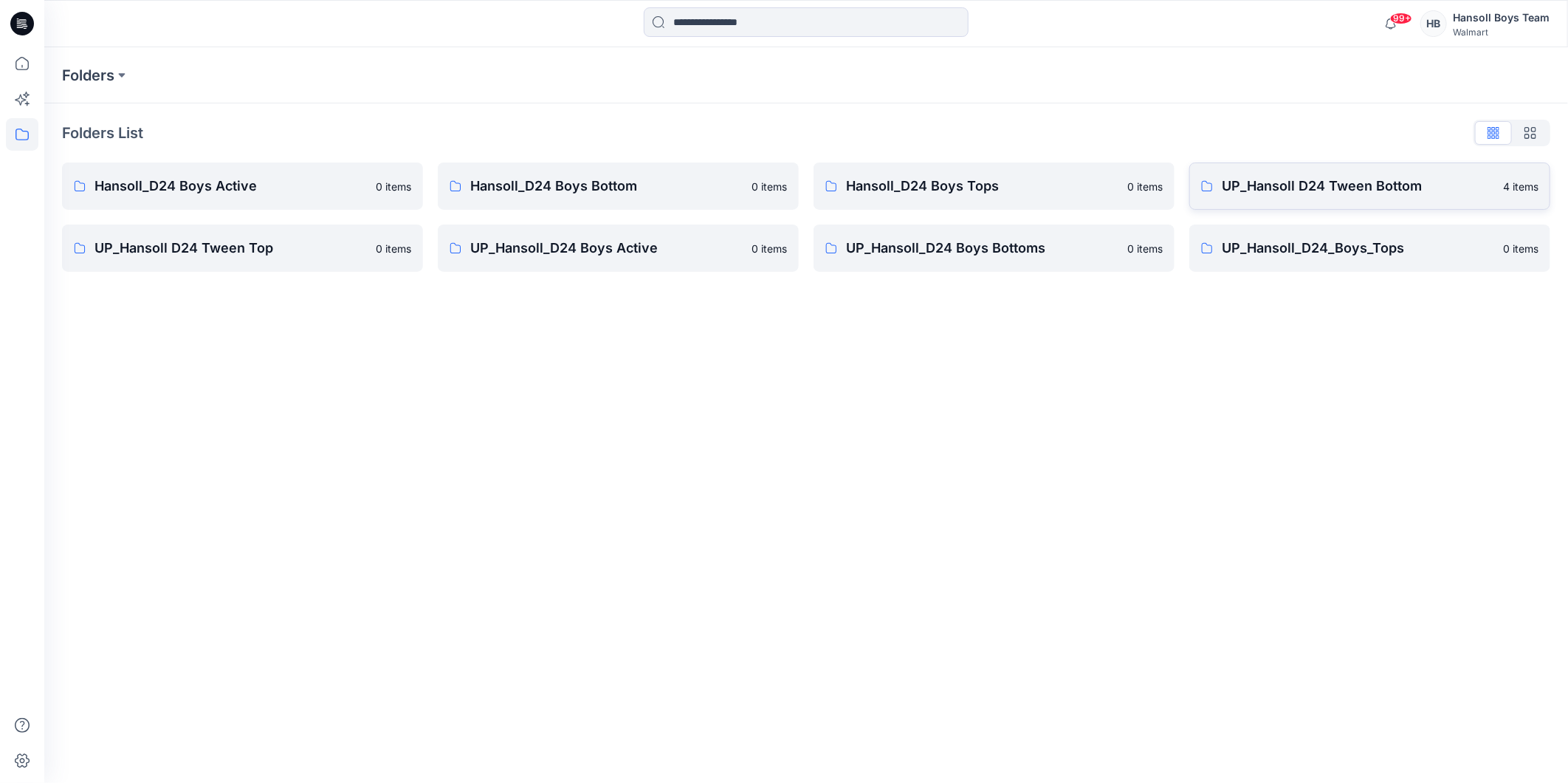
click at [1410, 181] on p "UP_Hansoll D24 Tween Bottom" at bounding box center [1358, 186] width 273 height 21
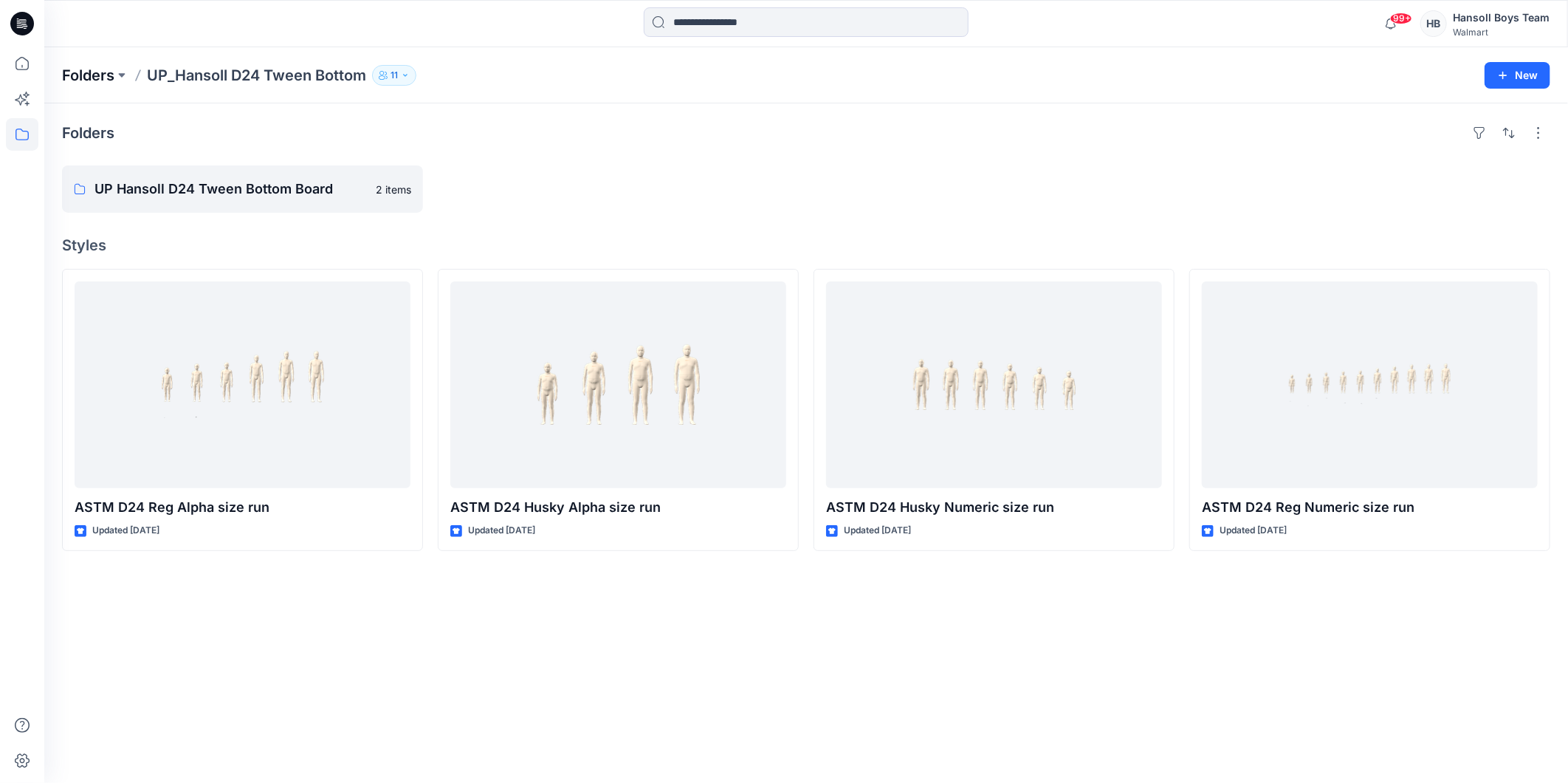
click at [87, 75] on p "Folders" at bounding box center [88, 75] width 52 height 21
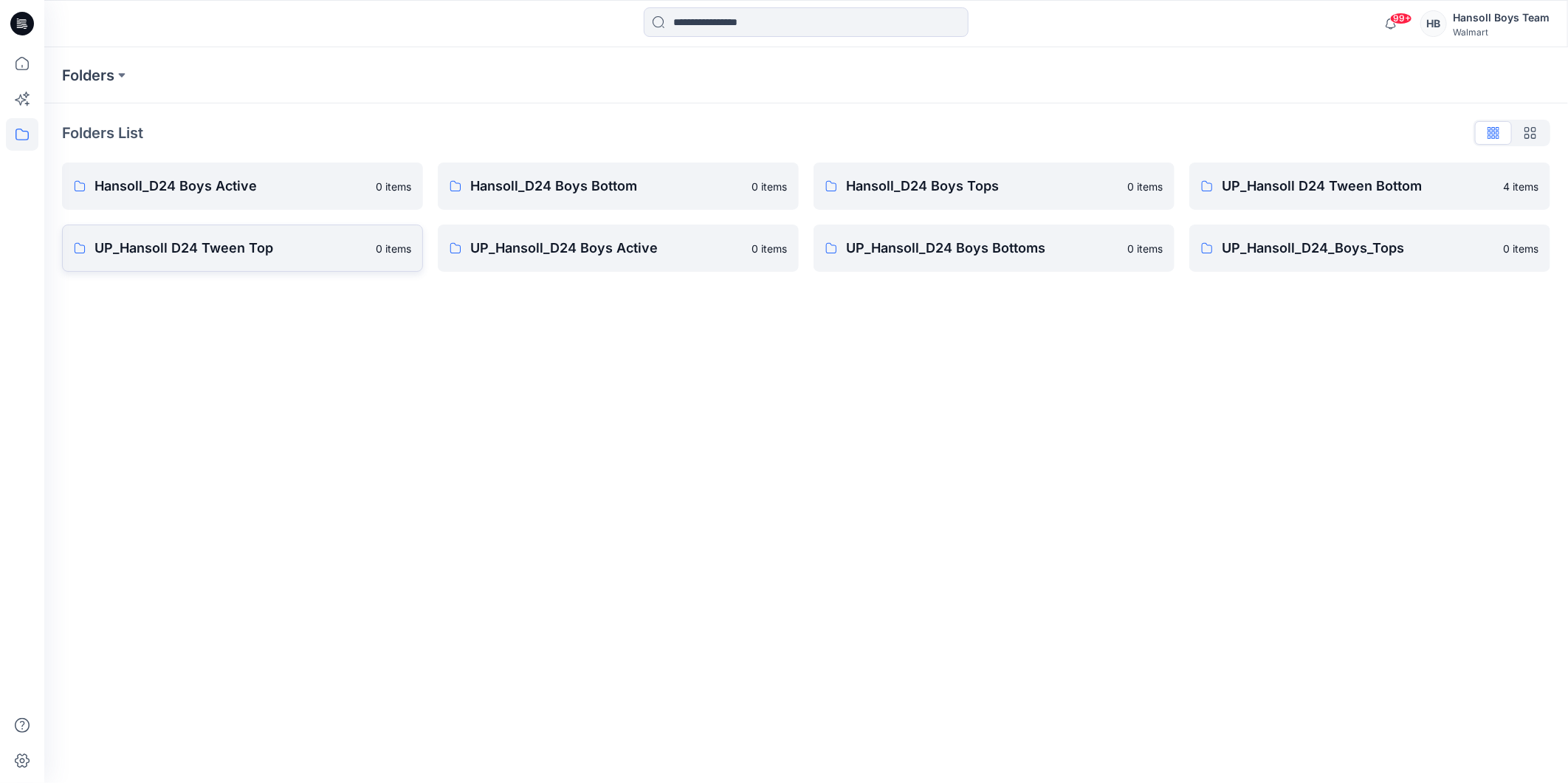
click at [177, 248] on p "UP_Hansoll D24 Tween Top" at bounding box center [231, 248] width 273 height 21
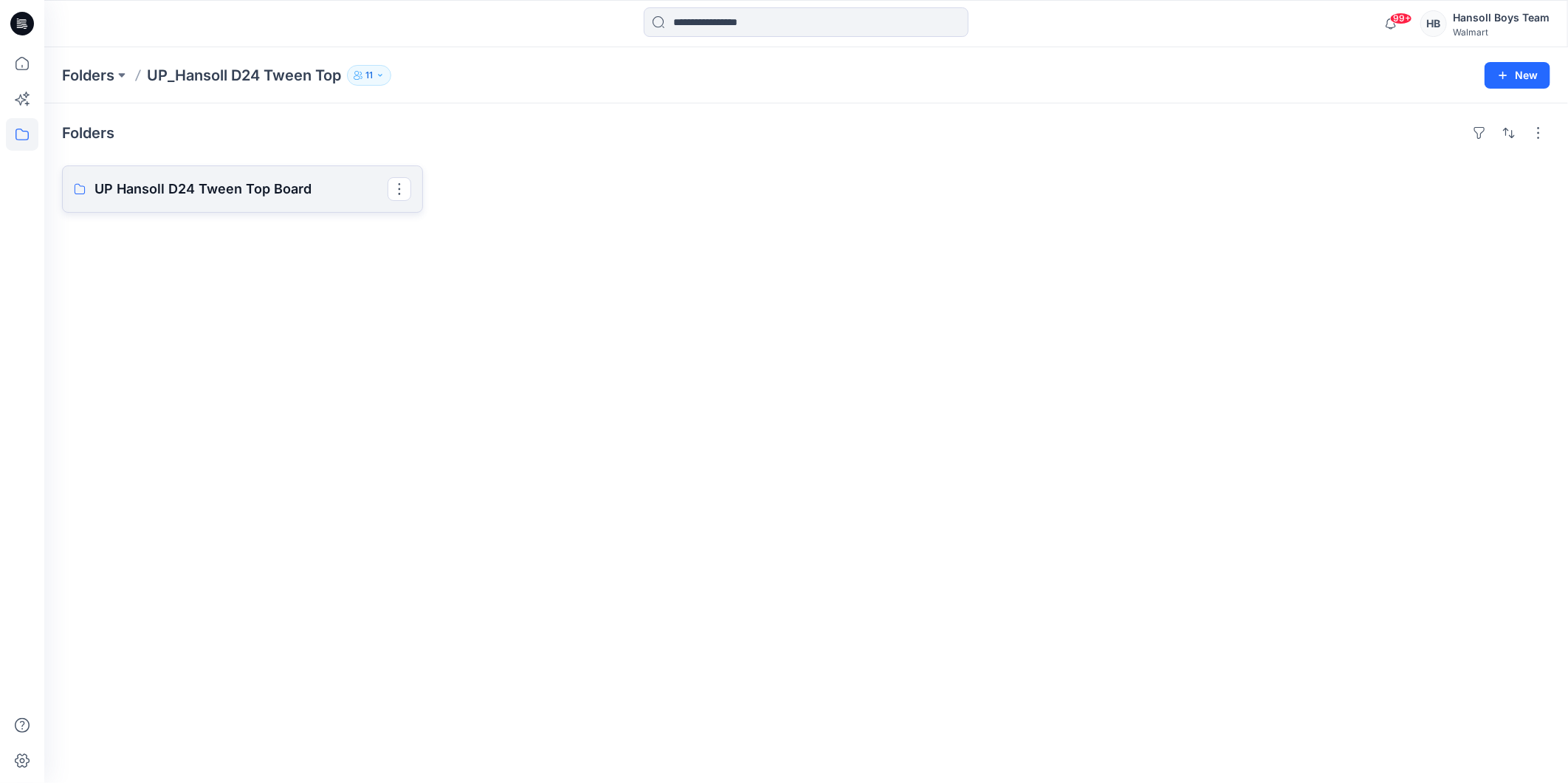
click at [260, 186] on p "UP Hansoll D24 Tween Top Board" at bounding box center [241, 189] width 293 height 21
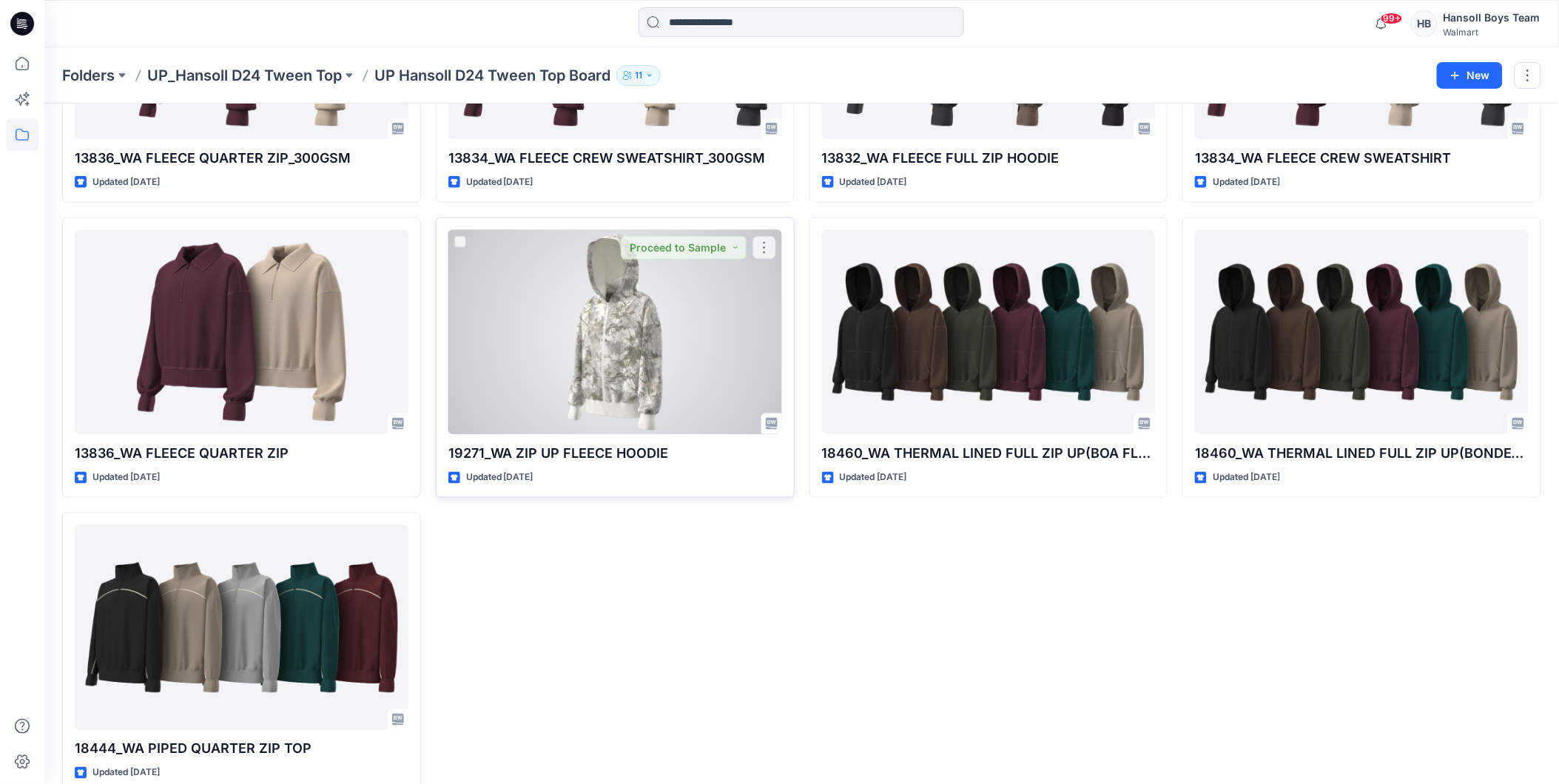
scroll to position [410, 0]
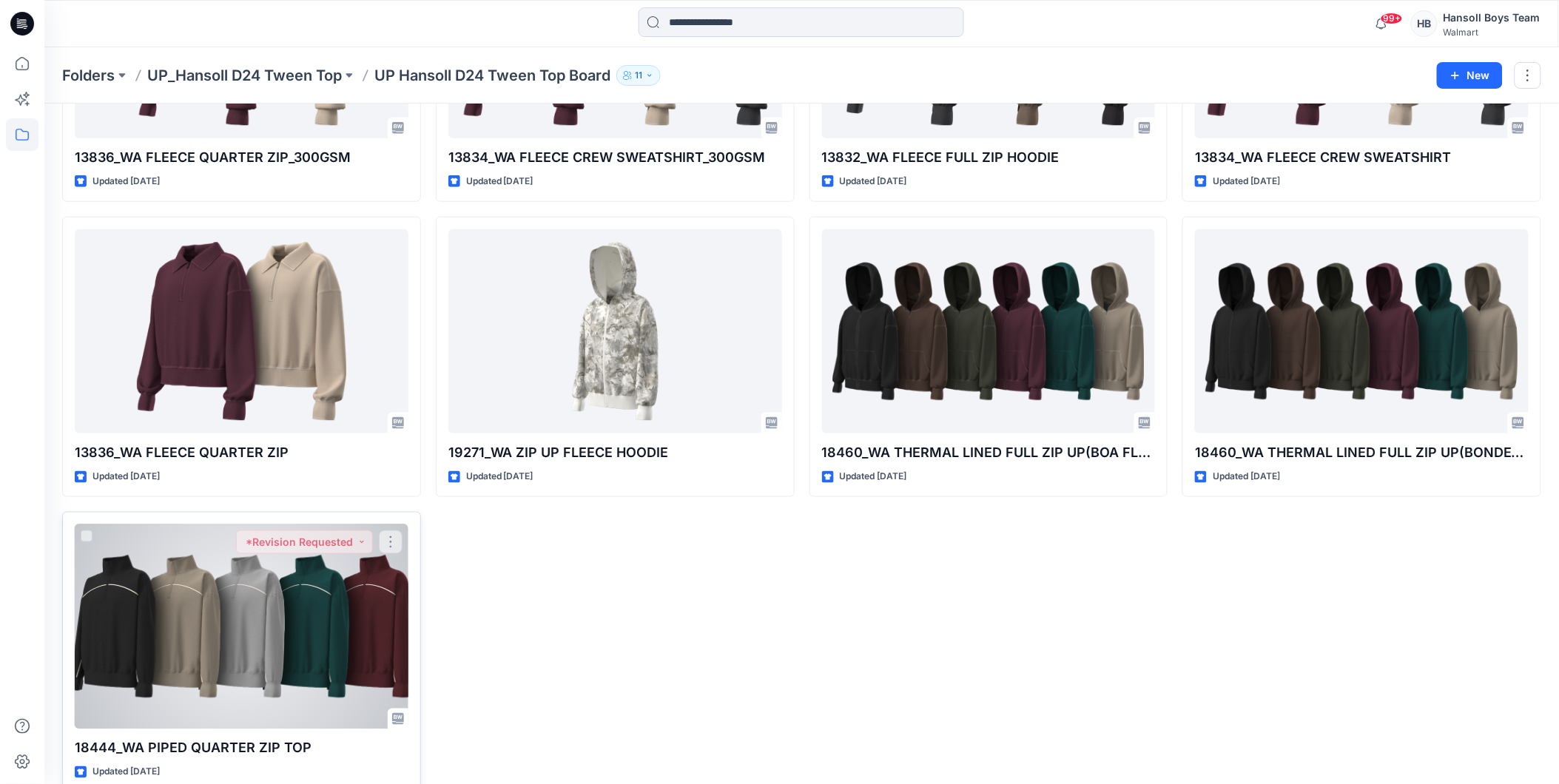
click at [190, 665] on div at bounding box center [241, 627] width 334 height 205
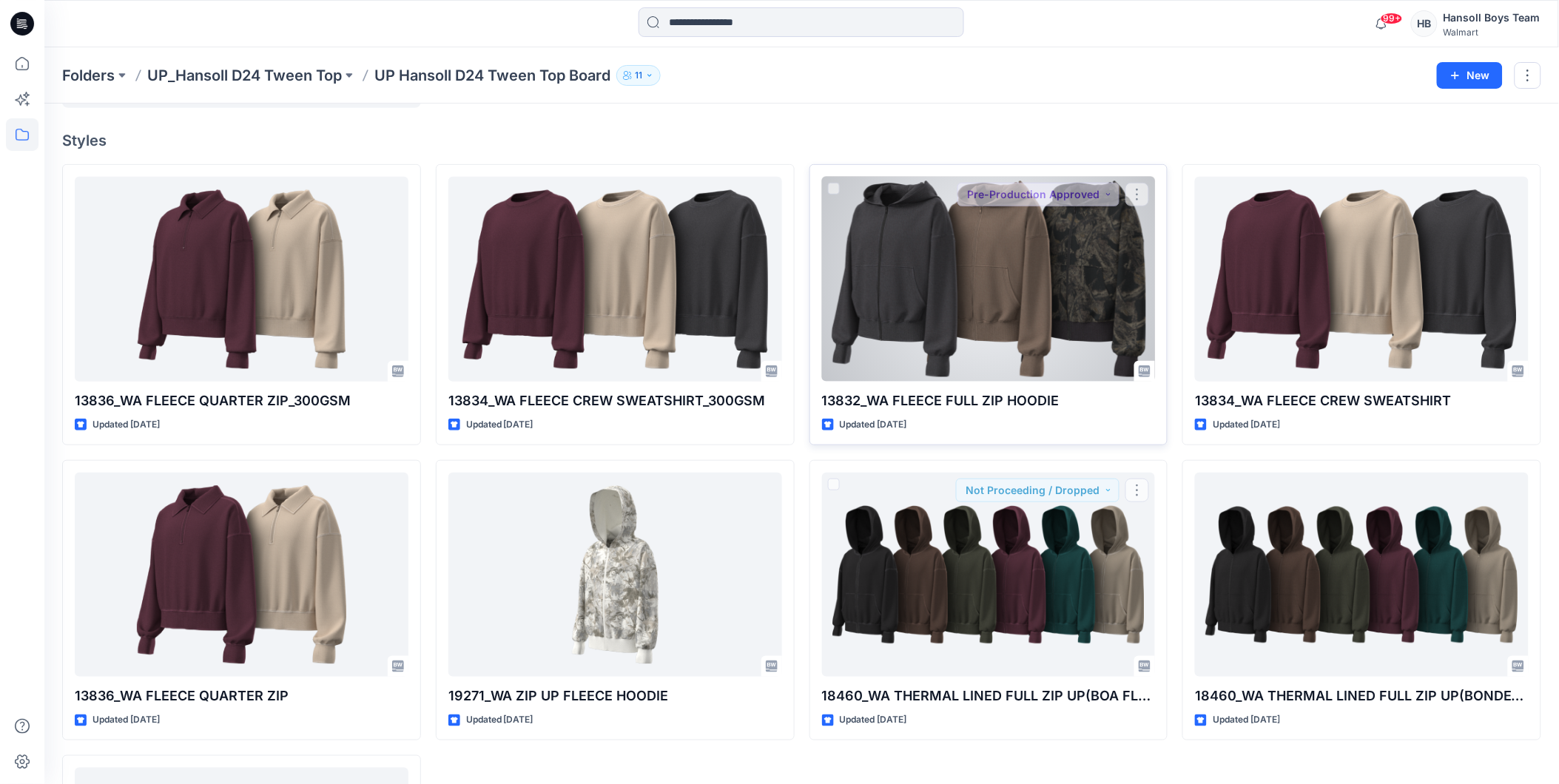
scroll to position [164, 0]
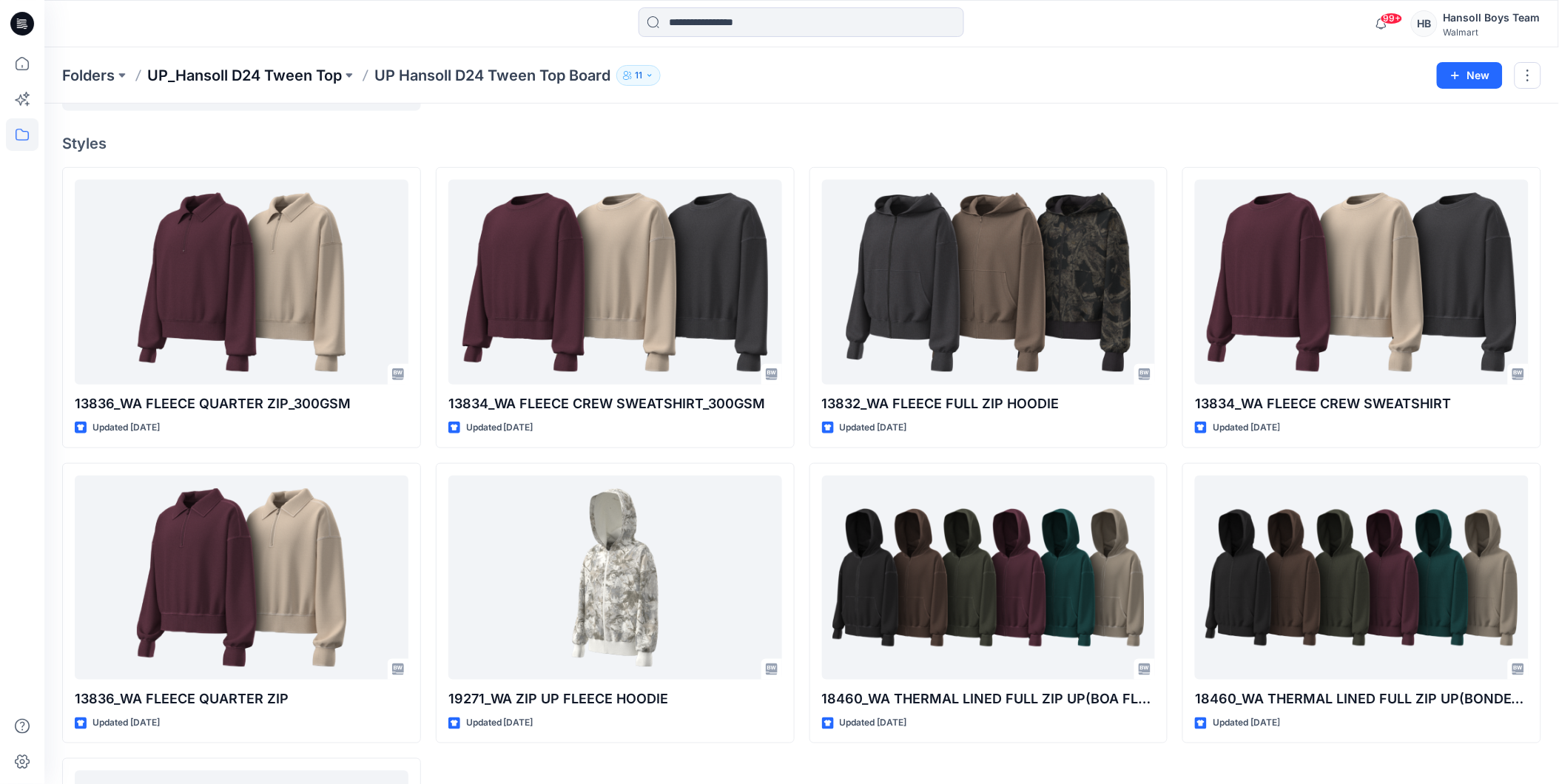
click at [231, 76] on p "UP_Hansoll D24 Tween Top" at bounding box center [244, 75] width 195 height 21
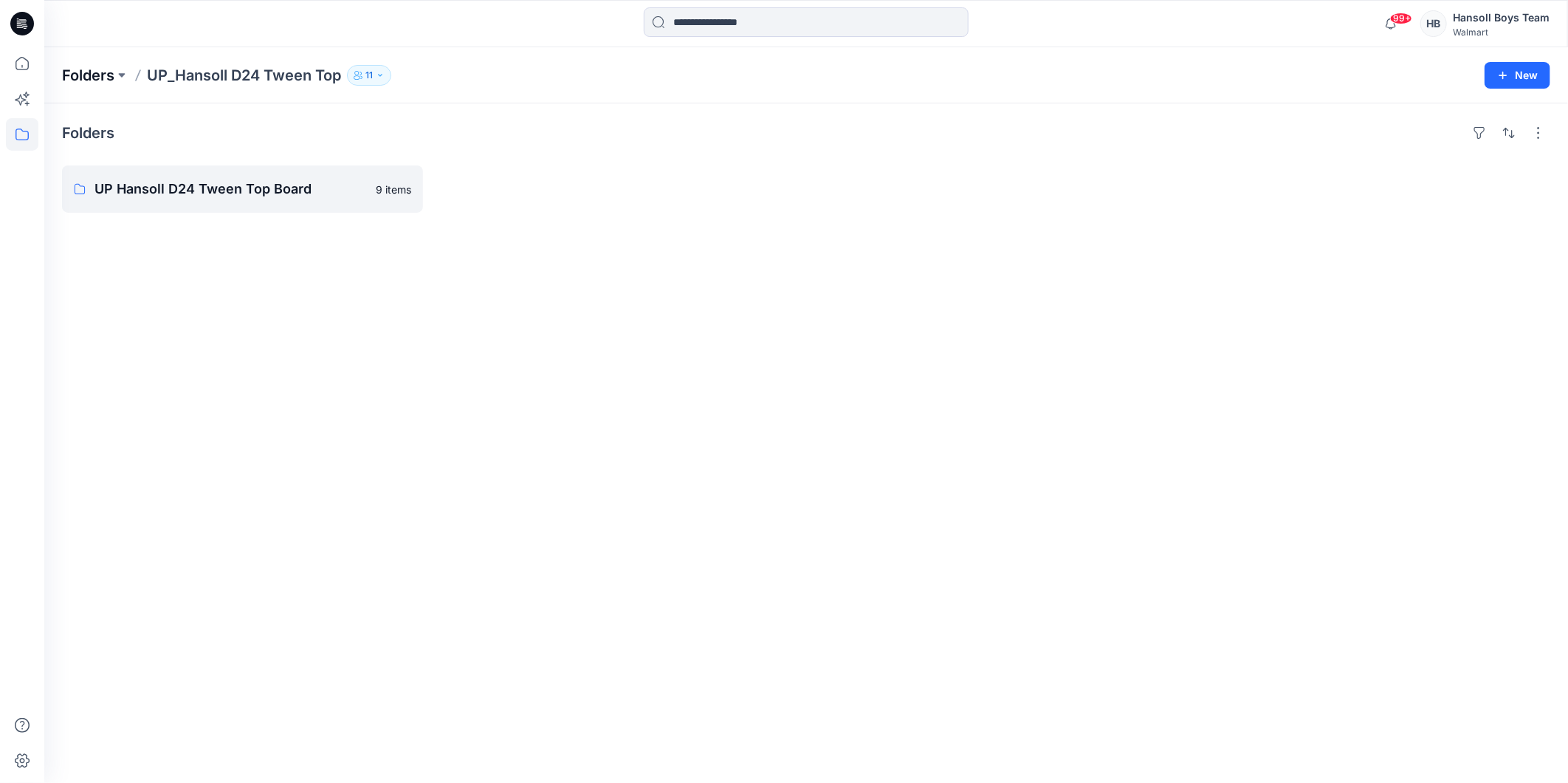
click at [99, 71] on p "Folders" at bounding box center [88, 75] width 52 height 21
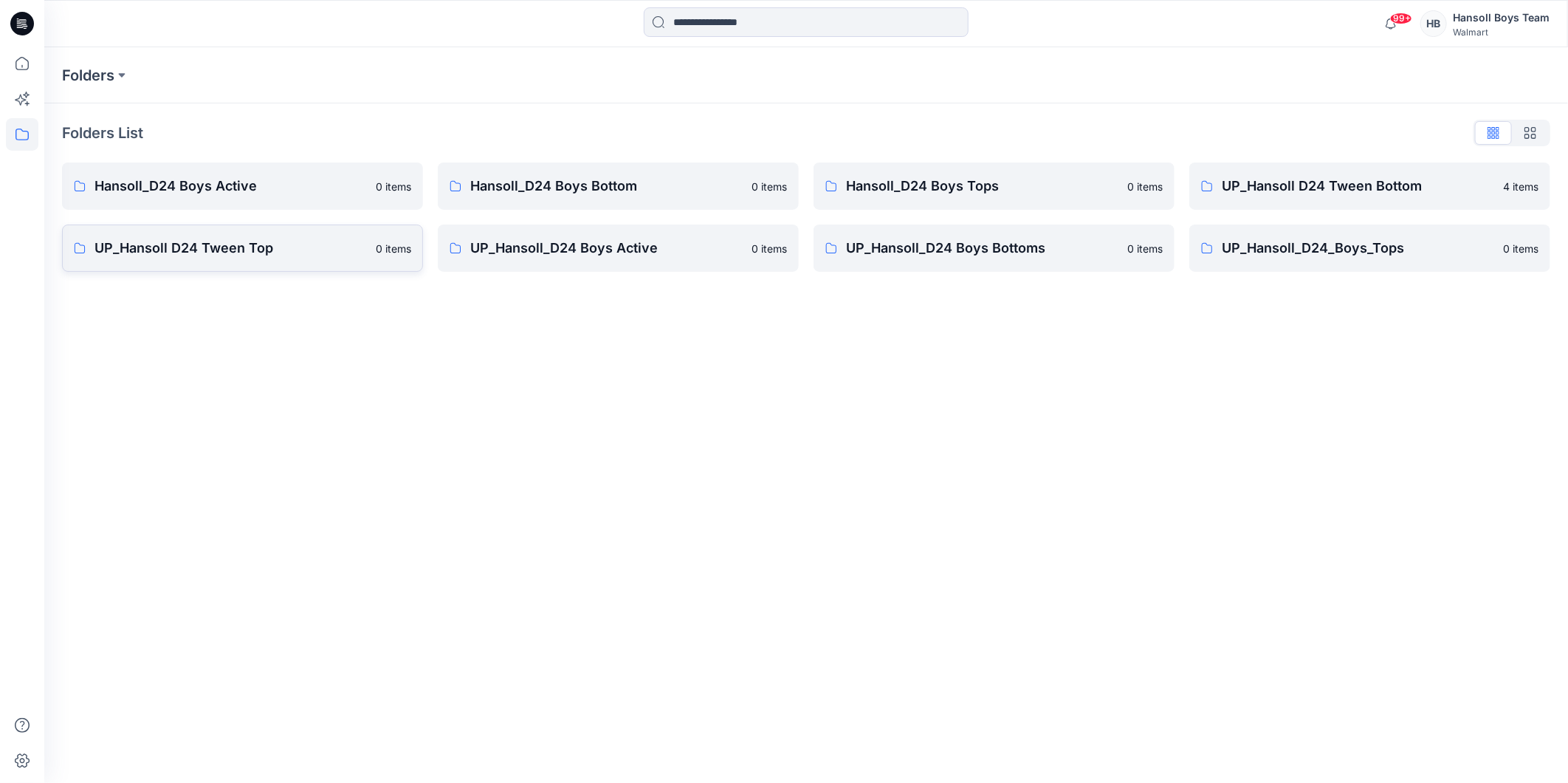
click at [201, 253] on p "UP_Hansoll D24 Tween Top" at bounding box center [231, 248] width 273 height 21
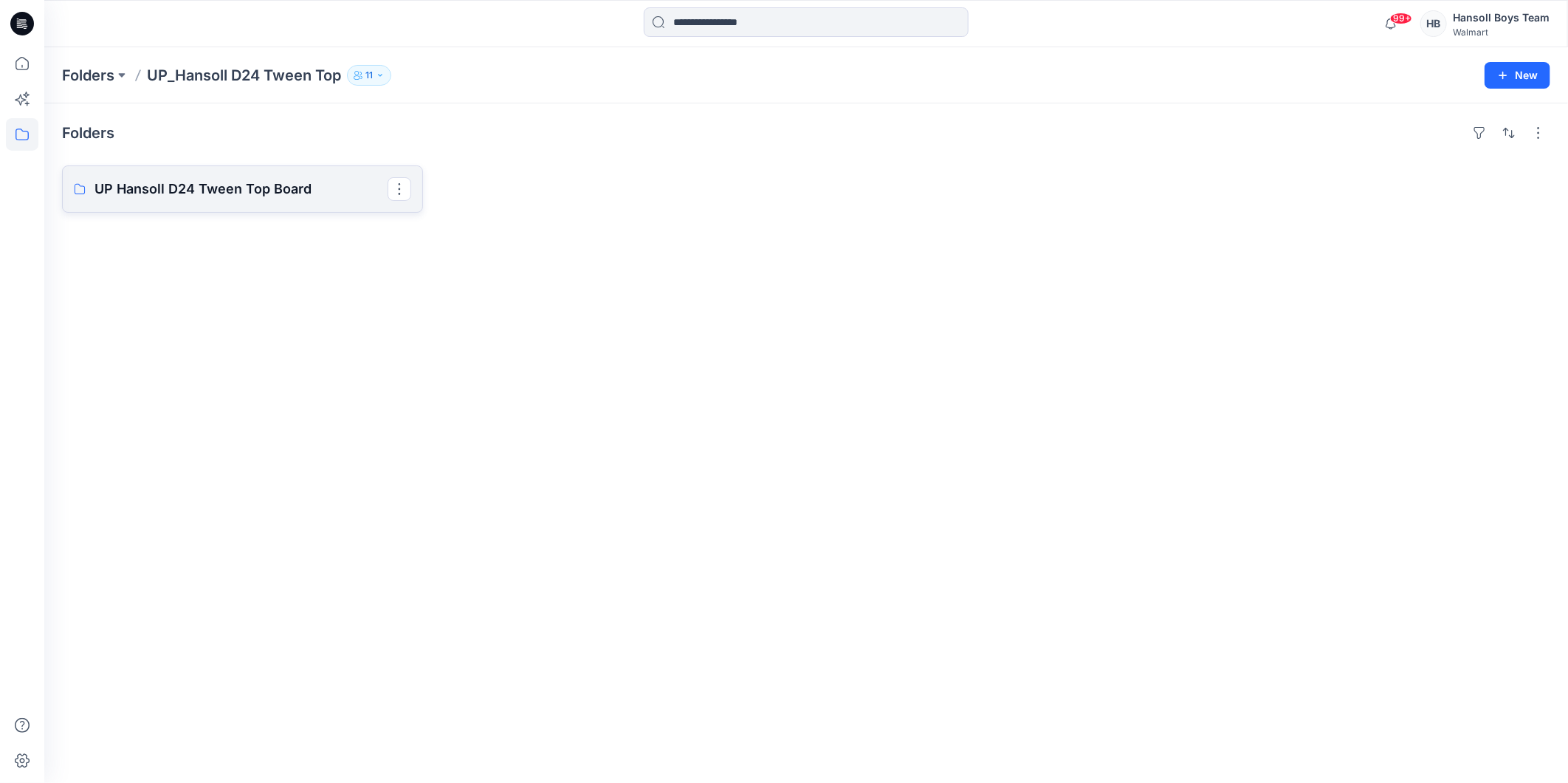
click at [223, 201] on link "UP Hansoll D24 Tween Top Board" at bounding box center [242, 188] width 361 height 47
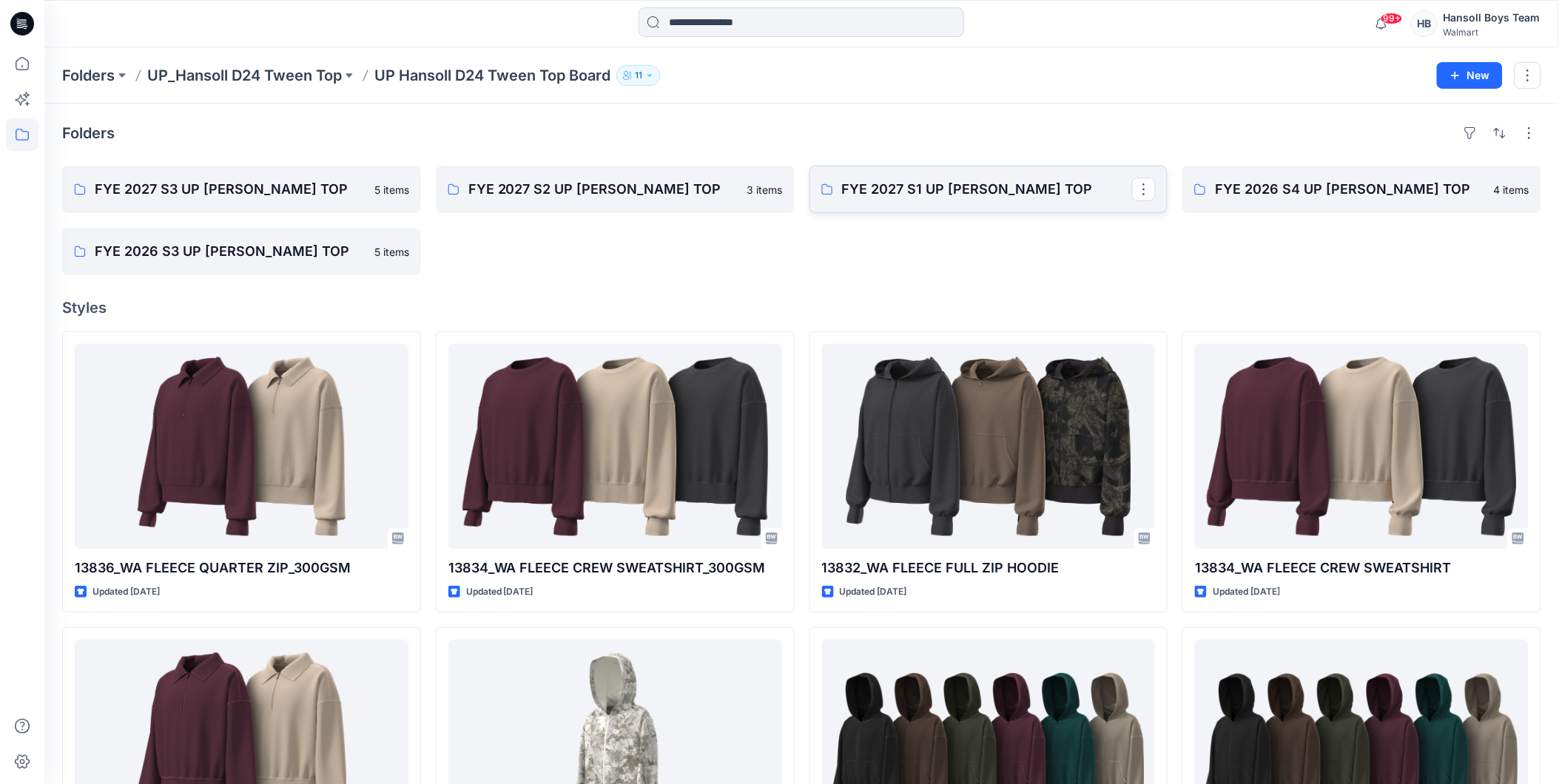
click at [990, 188] on p "FYE 2027 S1 UP [PERSON_NAME] TOP" at bounding box center [987, 189] width 291 height 21
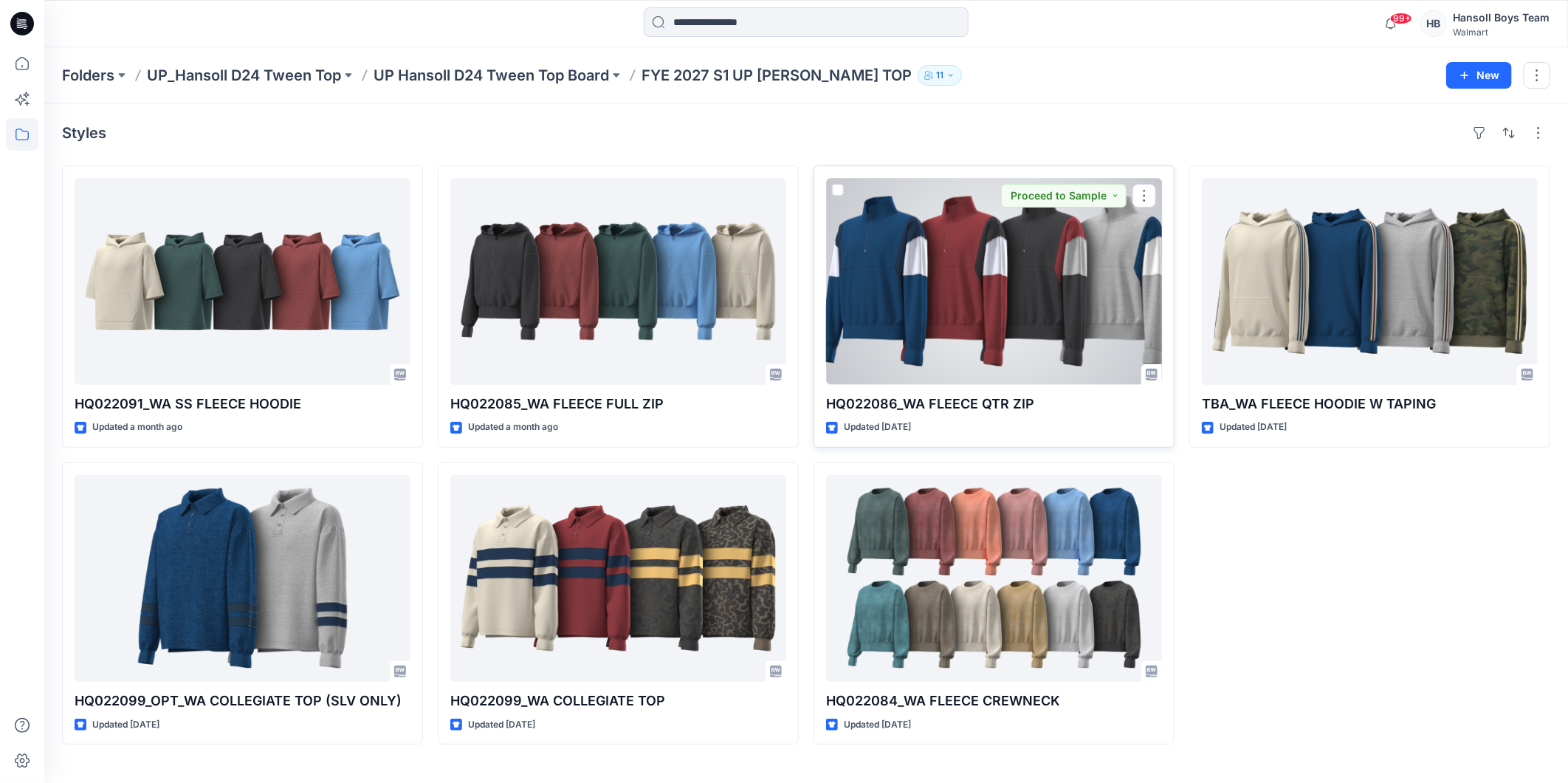
click at [967, 312] on div at bounding box center [993, 282] width 336 height 207
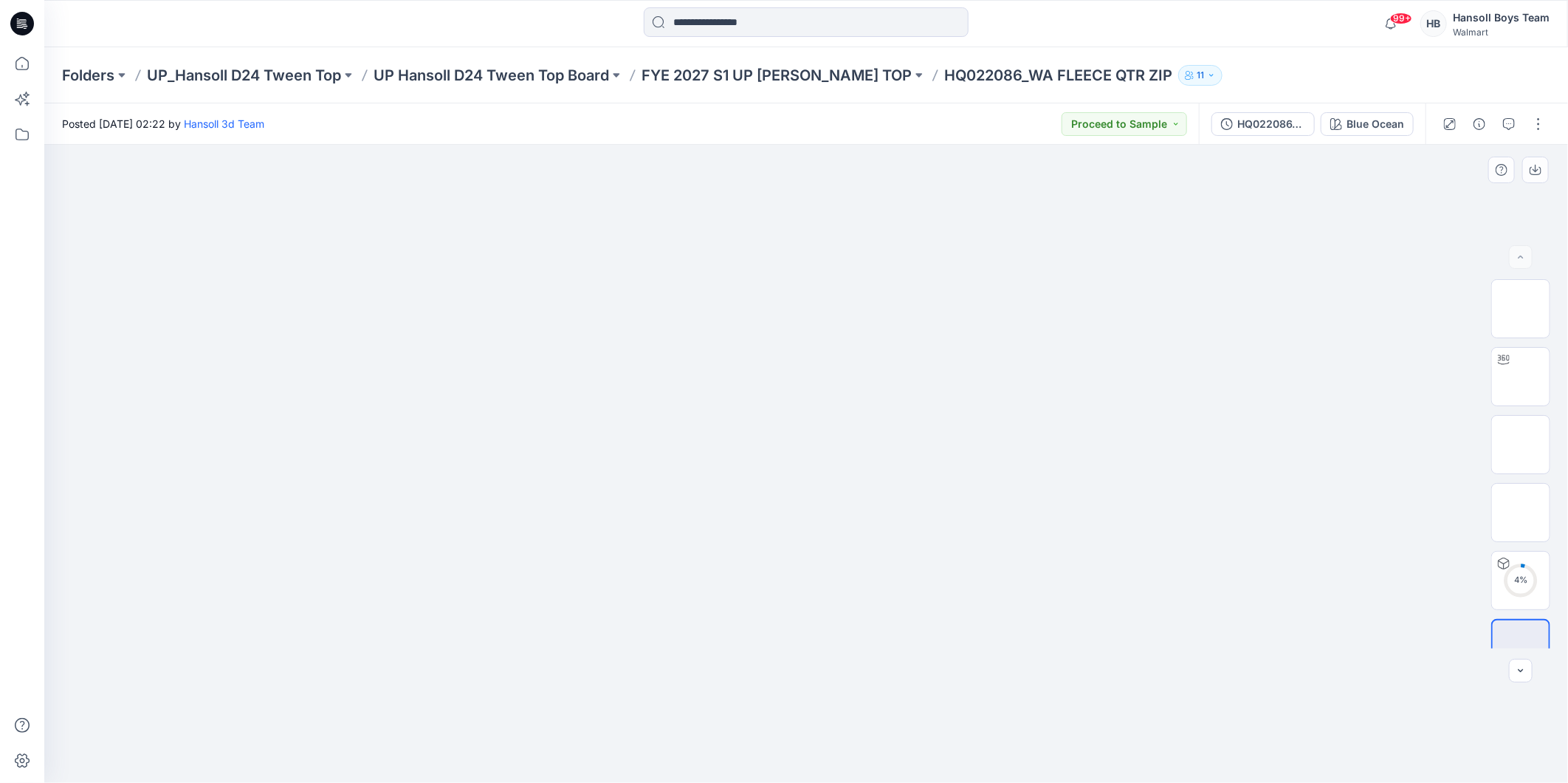
click at [1214, 413] on div at bounding box center [806, 463] width 1523 height 638
